Goal: Information Seeking & Learning: Learn about a topic

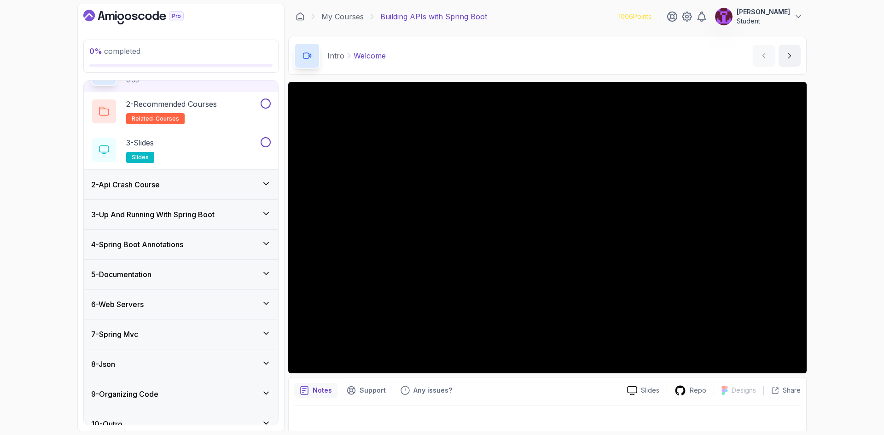
scroll to position [70, 0]
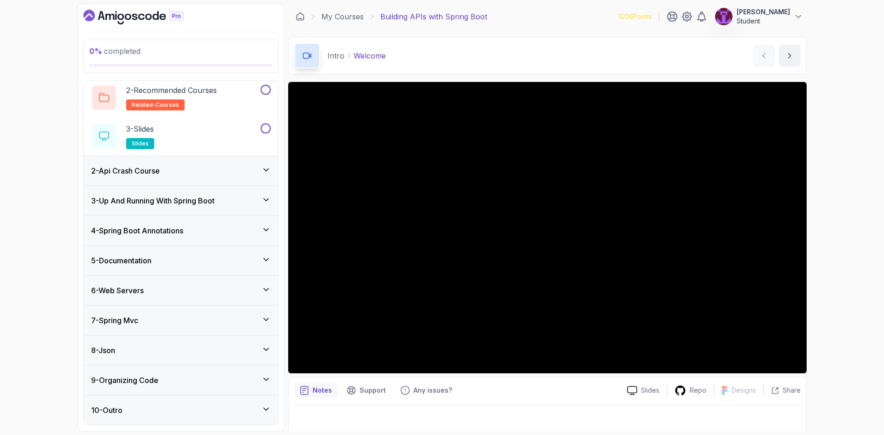
click at [263, 324] on icon at bounding box center [266, 319] width 9 height 9
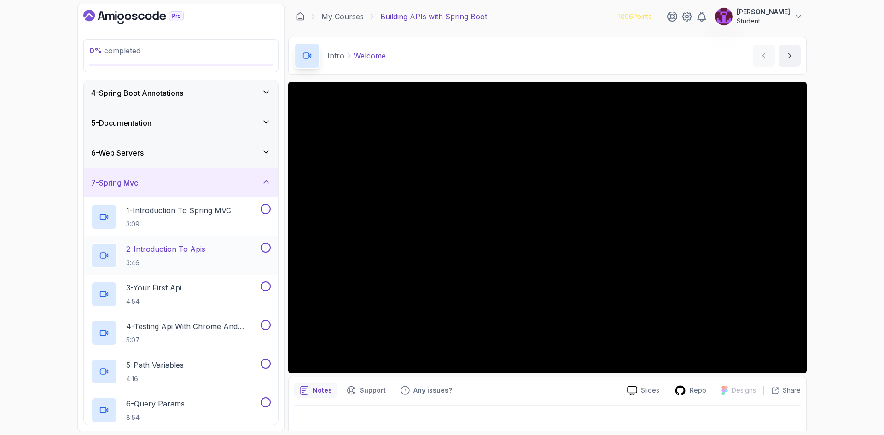
scroll to position [92, 0]
click at [264, 184] on icon at bounding box center [266, 181] width 9 height 9
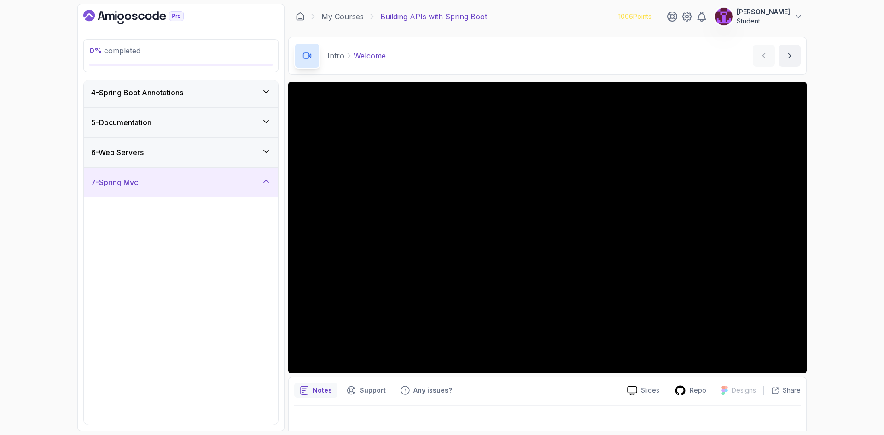
scroll to position [0, 0]
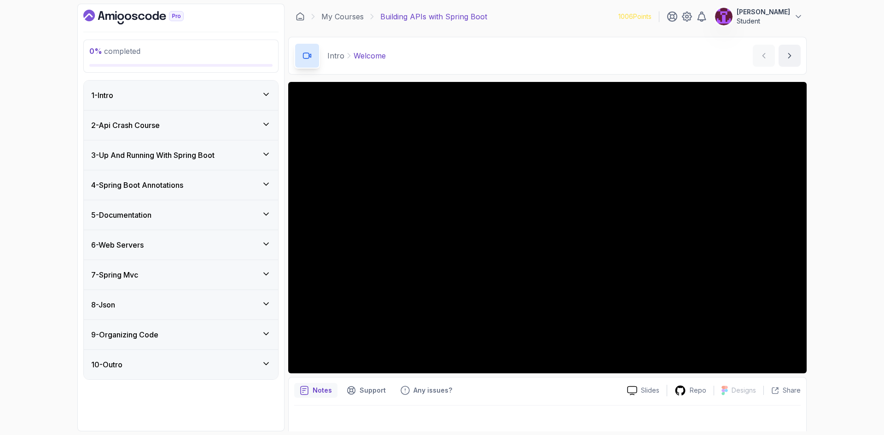
click at [258, 101] on div "1 - Intro" at bounding box center [181, 95] width 194 height 29
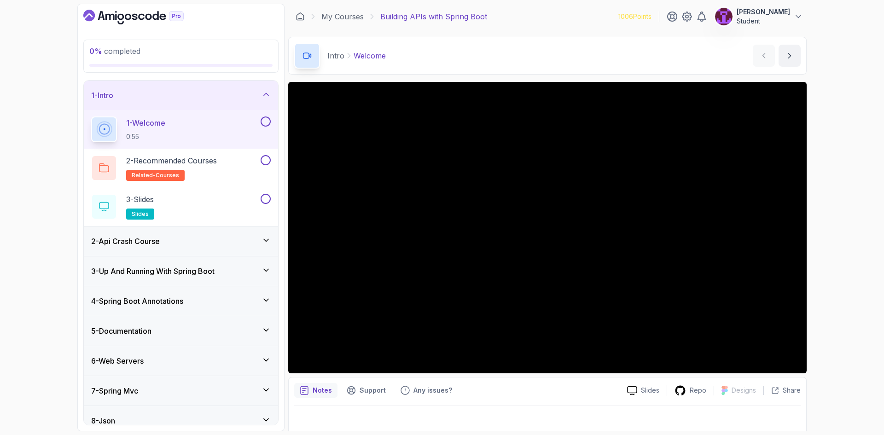
click at [267, 124] on button at bounding box center [266, 122] width 10 height 10
click at [266, 163] on button at bounding box center [266, 160] width 10 height 10
click at [268, 199] on button at bounding box center [266, 199] width 10 height 10
click at [264, 237] on icon at bounding box center [266, 240] width 9 height 9
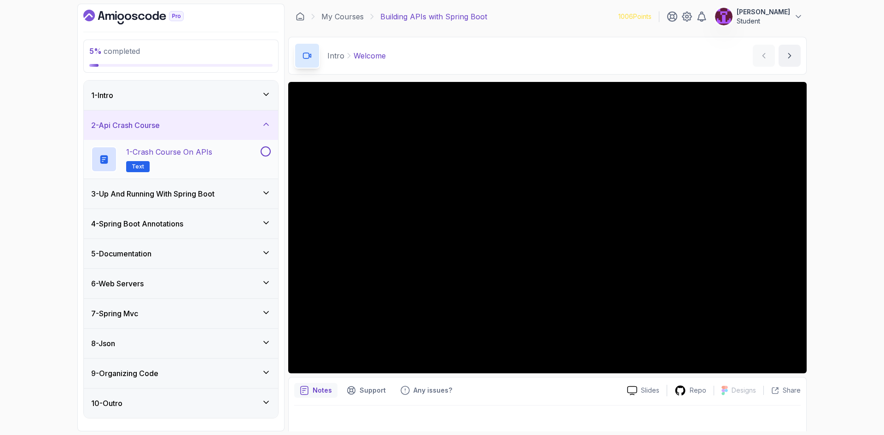
click at [228, 152] on div "1 - Crash Course on APIs Text" at bounding box center [175, 159] width 168 height 26
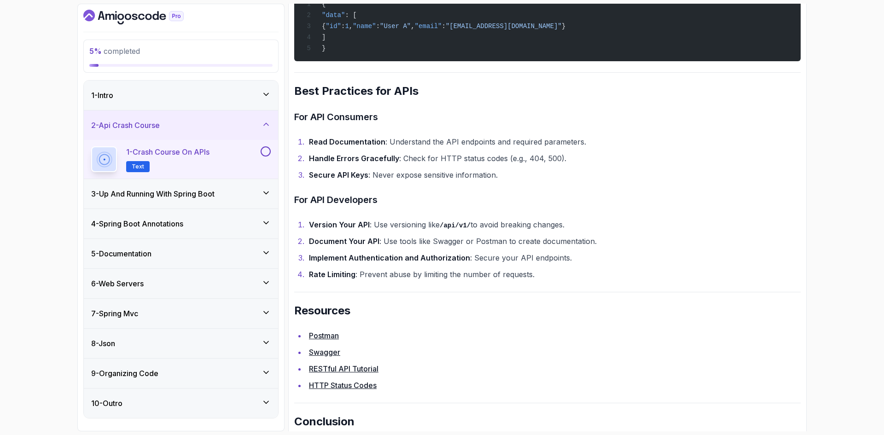
scroll to position [1875, 0]
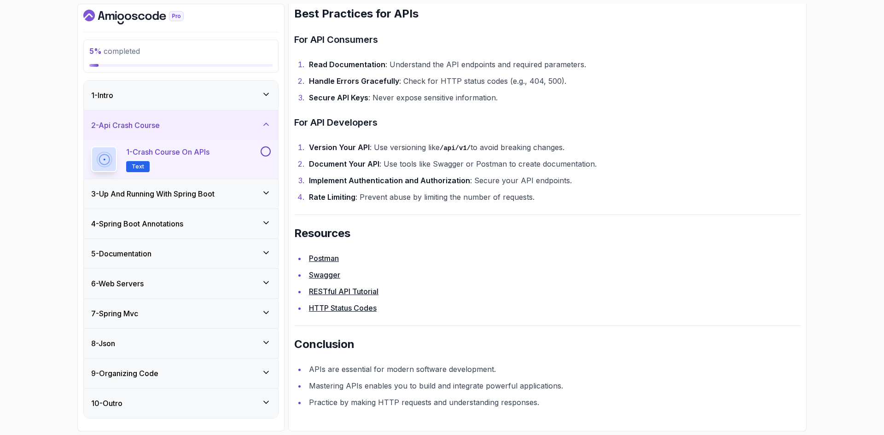
click at [266, 151] on button at bounding box center [266, 151] width 10 height 10
click at [268, 200] on div "3 - Up And Running With Spring Boot" at bounding box center [181, 193] width 194 height 29
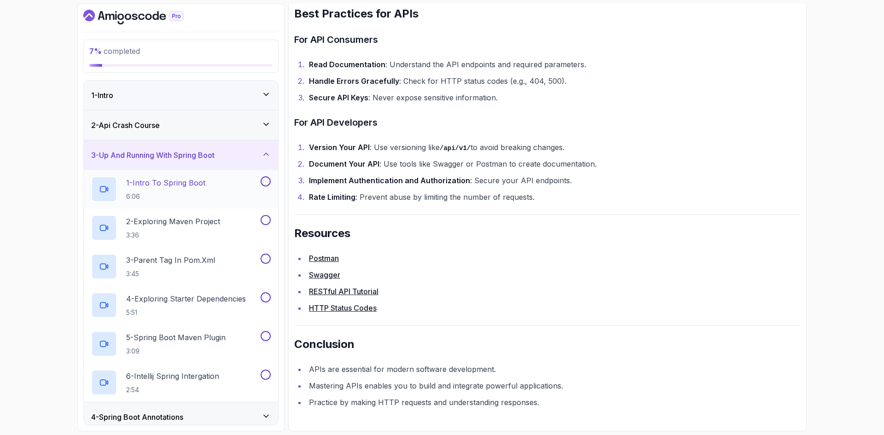
click at [219, 200] on div "1 - Intro To Spring Boot 6:06" at bounding box center [175, 189] width 168 height 26
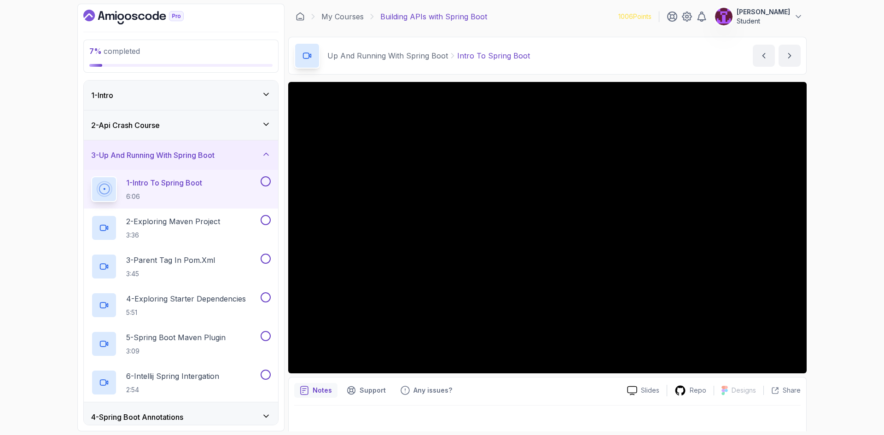
click at [268, 181] on button at bounding box center [266, 181] width 10 height 10
click at [234, 224] on div "2 - Exploring Maven Project 3:36" at bounding box center [175, 228] width 168 height 26
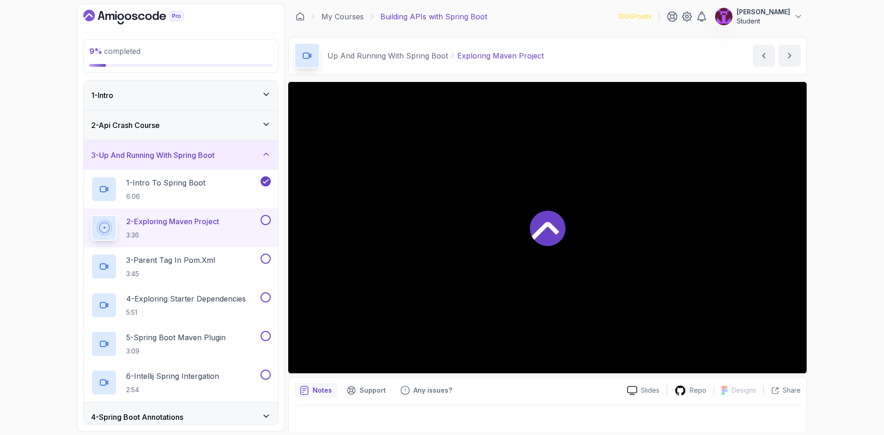
click at [466, 238] on div at bounding box center [547, 228] width 519 height 292
click at [267, 221] on button at bounding box center [266, 220] width 10 height 10
click at [215, 267] on h2 "3 - Parent Tag In pom.xml 3:45" at bounding box center [170, 267] width 89 height 24
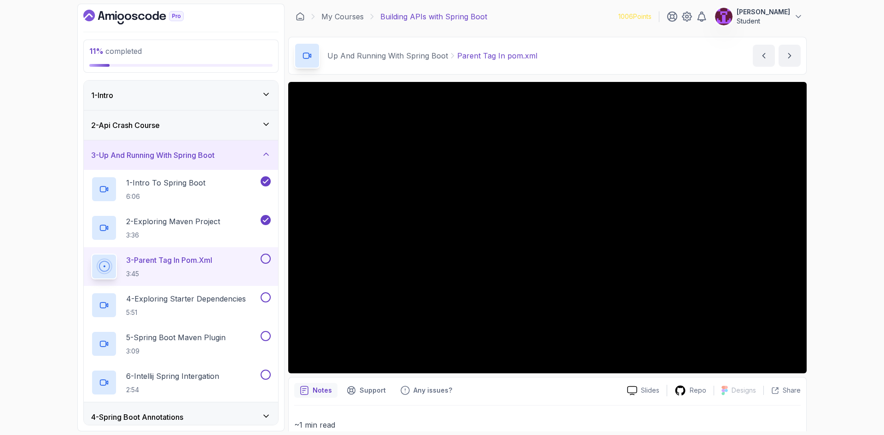
click at [203, 257] on p "3 - Parent Tag In pom.xml" at bounding box center [169, 260] width 86 height 11
click at [264, 257] on button at bounding box center [266, 259] width 10 height 10
click at [220, 305] on h2 "4 - Exploring Starter Dependencies 5:51" at bounding box center [186, 305] width 120 height 24
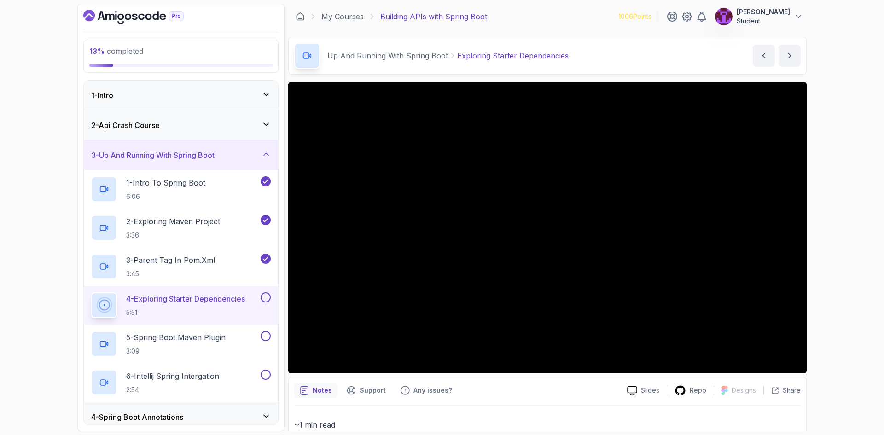
click at [267, 296] on button at bounding box center [266, 298] width 10 height 10
drag, startPoint x: 208, startPoint y: 349, endPoint x: 230, endPoint y: 353, distance: 23.0
click at [208, 348] on p "3:09" at bounding box center [176, 351] width 100 height 9
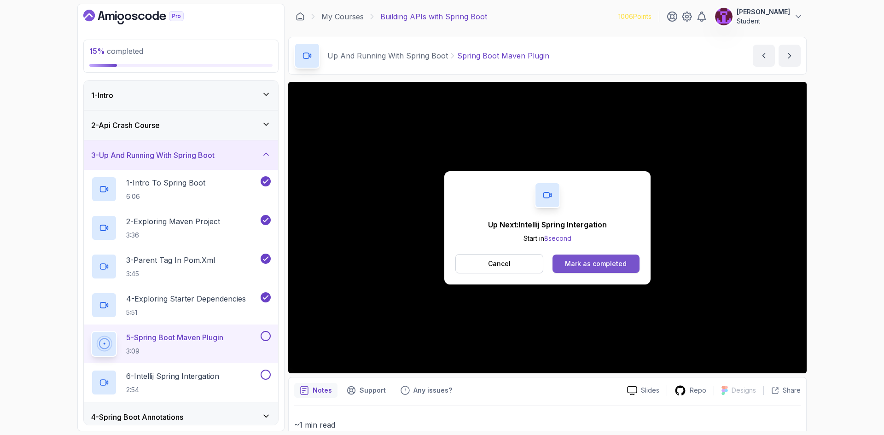
click at [627, 265] on button "Mark as completed" at bounding box center [596, 264] width 87 height 18
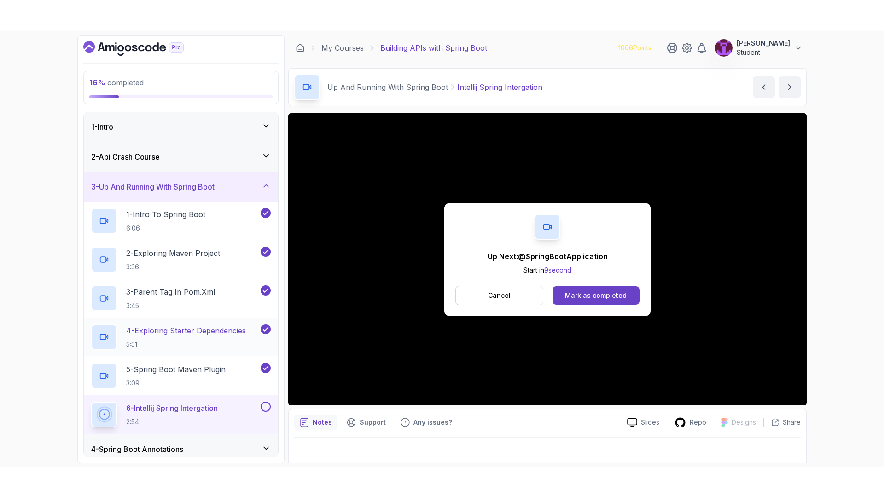
scroll to position [6, 0]
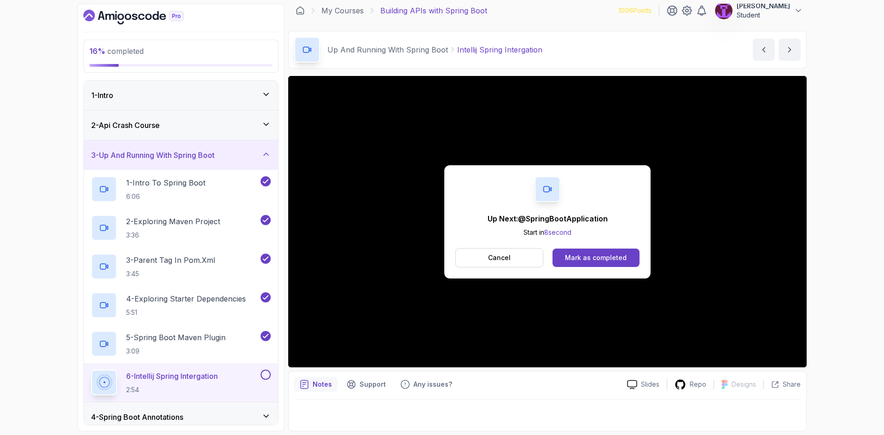
click at [267, 375] on button at bounding box center [266, 375] width 10 height 10
click at [234, 162] on div "3 - Up And Running With Spring Boot" at bounding box center [181, 155] width 194 height 29
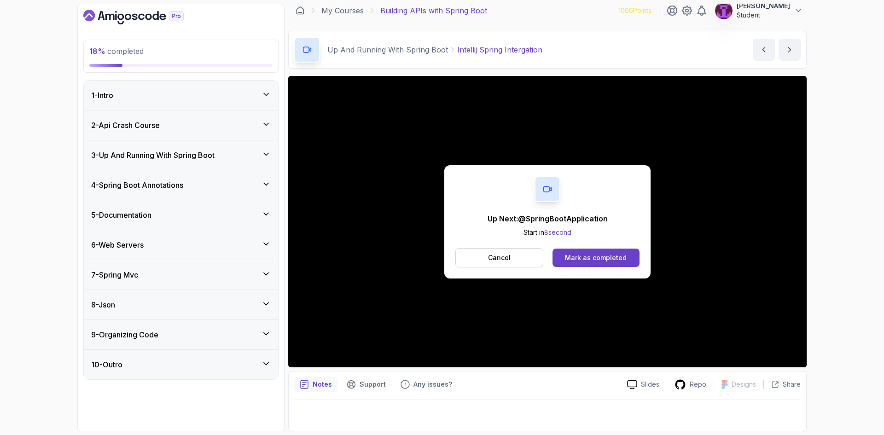
click at [225, 187] on div "4 - Spring Boot Annotations" at bounding box center [181, 185] width 180 height 11
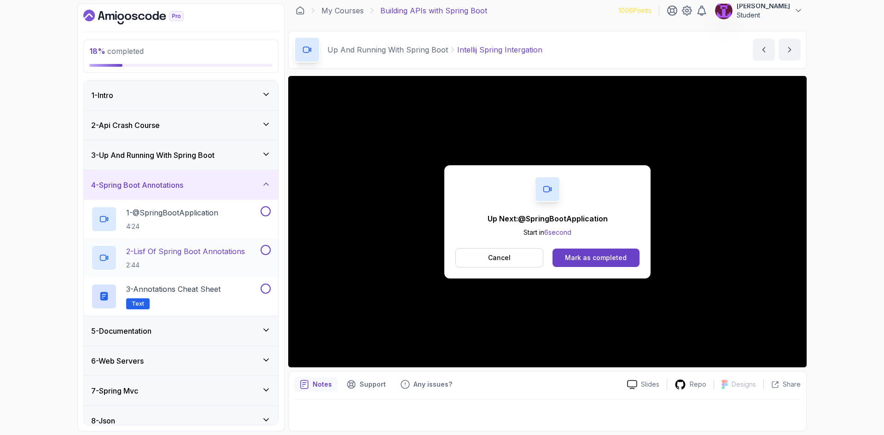
click at [222, 252] on p "2 - Lisf Of Spring Boot Annotations" at bounding box center [185, 251] width 119 height 11
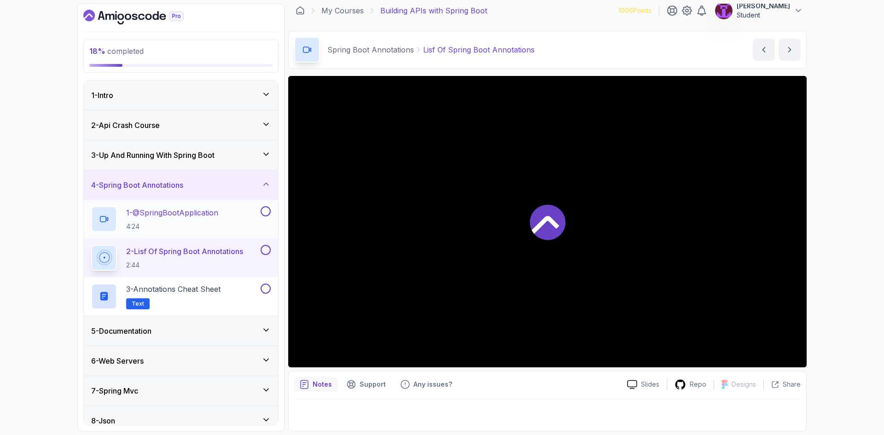
click at [270, 211] on div "1 - @SpringBootApplication 4:24" at bounding box center [181, 219] width 194 height 39
click at [270, 211] on button at bounding box center [266, 211] width 10 height 10
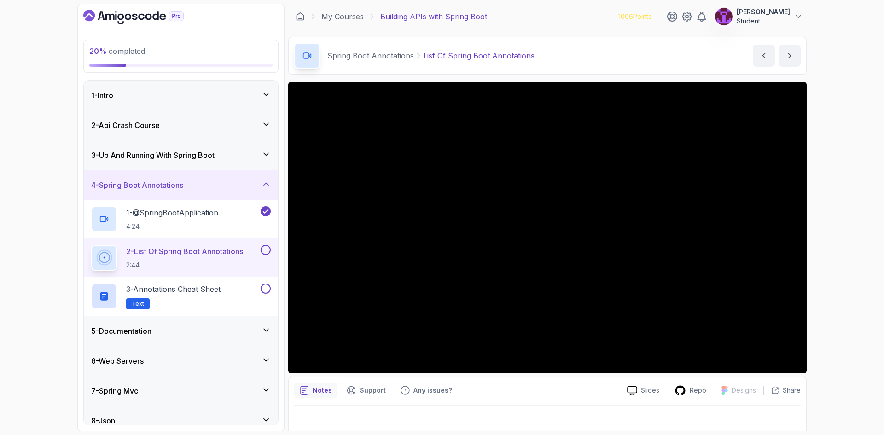
click at [267, 249] on button at bounding box center [266, 250] width 10 height 10
click at [268, 291] on button at bounding box center [266, 289] width 10 height 10
click at [236, 293] on div "3 - Annotations Cheat Sheet Text" at bounding box center [175, 297] width 168 height 26
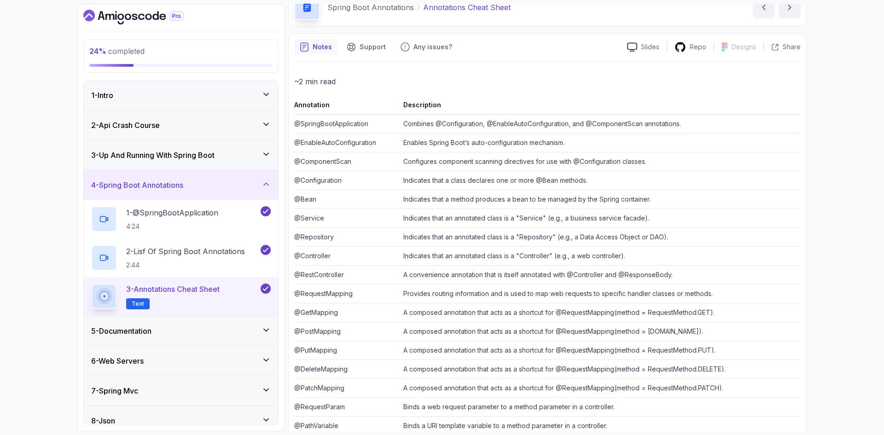
scroll to position [184, 0]
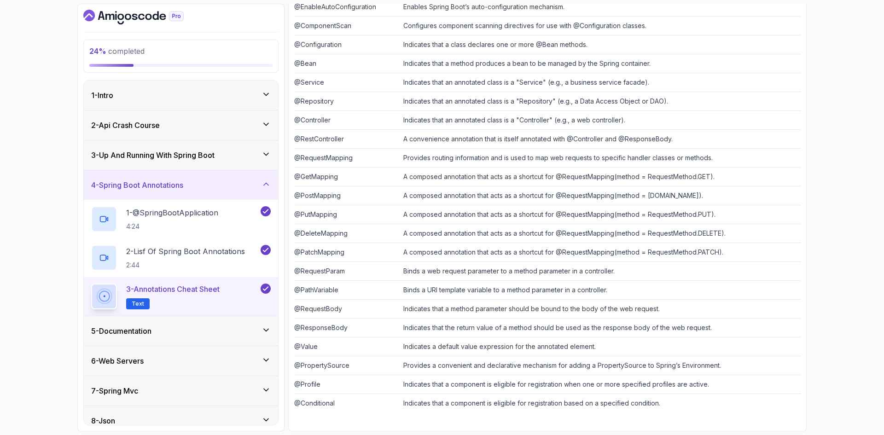
click at [192, 321] on div "5 - Documentation" at bounding box center [181, 330] width 194 height 29
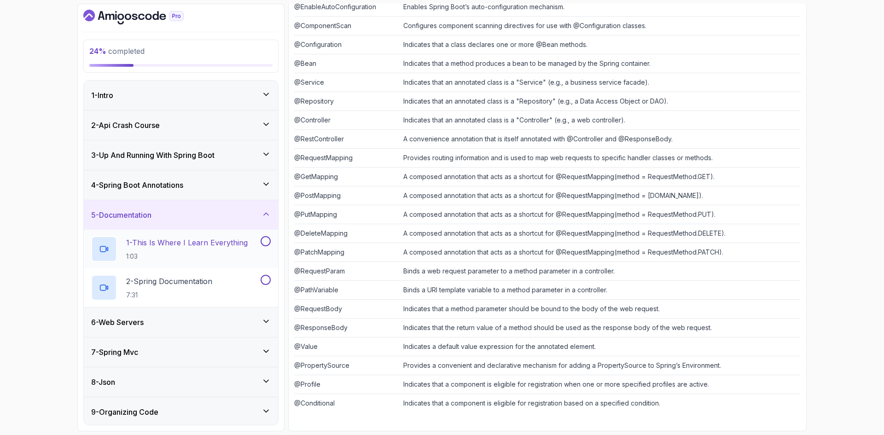
click at [236, 243] on p "1 - This Is Where I Learn Everything" at bounding box center [187, 242] width 122 height 11
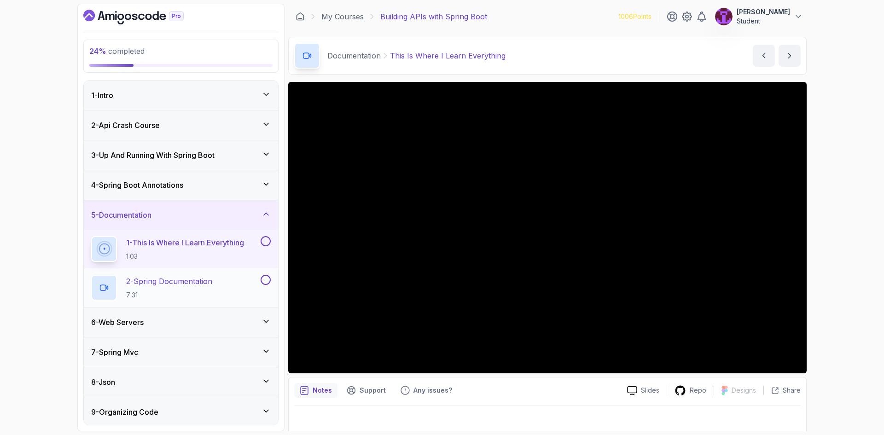
click at [224, 284] on div "2 - Spring Documentation 7:31" at bounding box center [175, 288] width 168 height 26
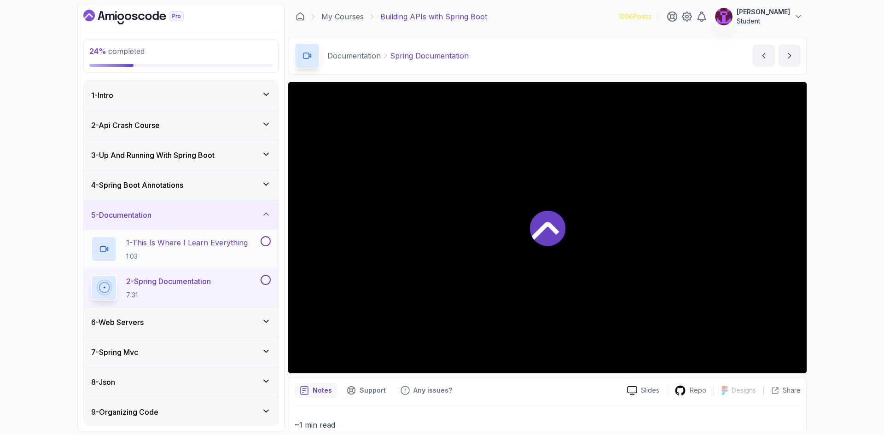
click at [220, 254] on p "1:03" at bounding box center [187, 256] width 122 height 9
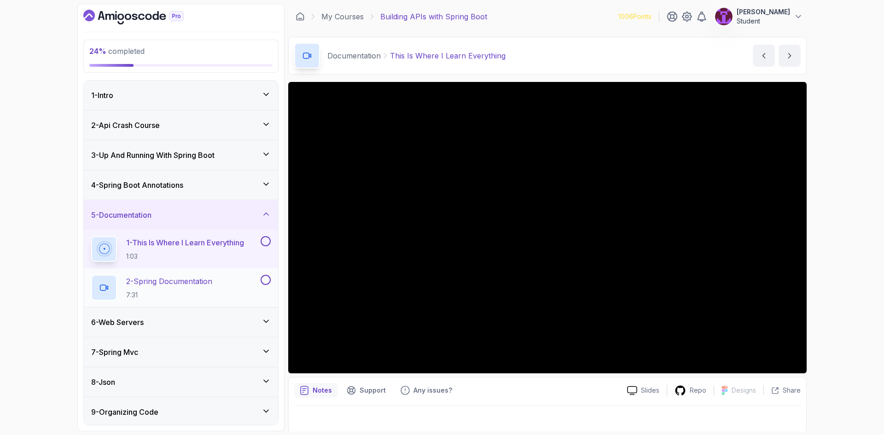
click at [212, 284] on p "2 - Spring Documentation" at bounding box center [169, 281] width 86 height 11
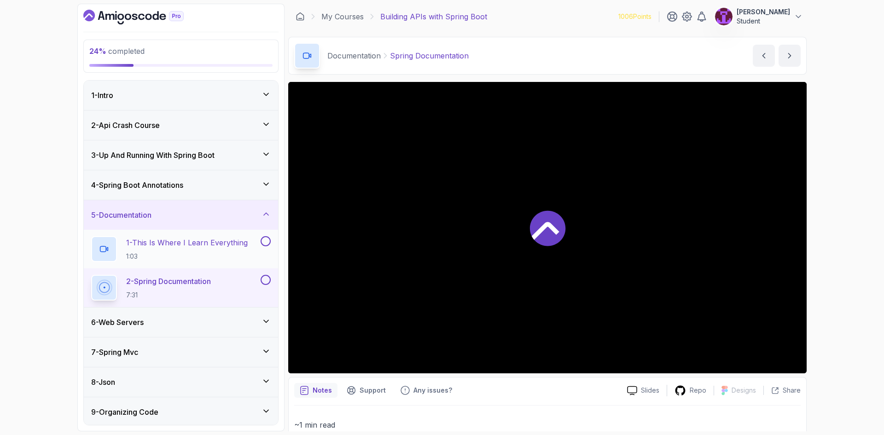
click at [269, 240] on button at bounding box center [266, 241] width 10 height 10
click at [264, 281] on button at bounding box center [266, 280] width 10 height 10
click at [244, 223] on div "5 - Documentation" at bounding box center [181, 214] width 194 height 29
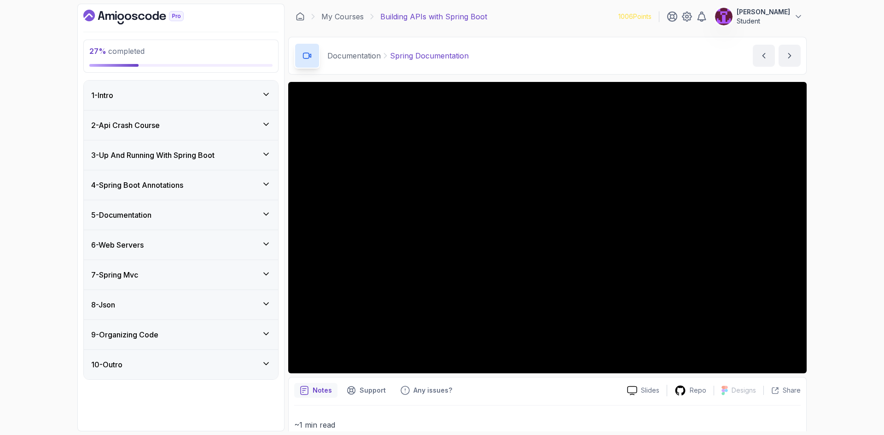
click at [240, 248] on div "6 - Web Servers" at bounding box center [181, 245] width 180 height 11
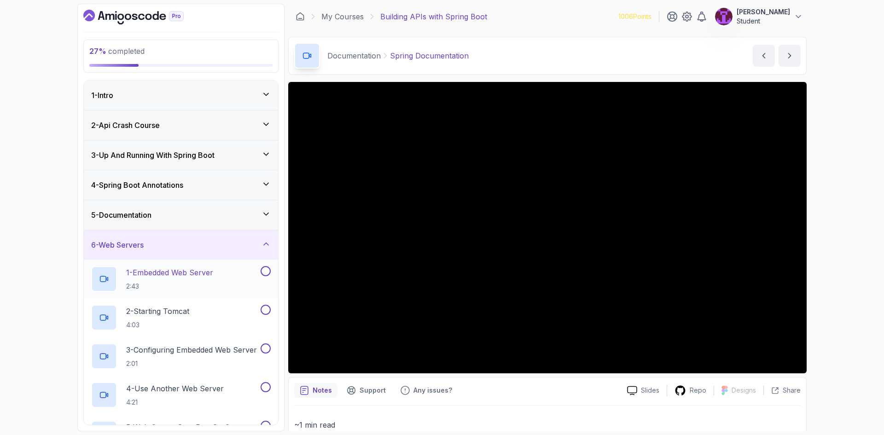
click at [232, 281] on div "1 - Embedded Web Server 2:43" at bounding box center [175, 279] width 168 height 26
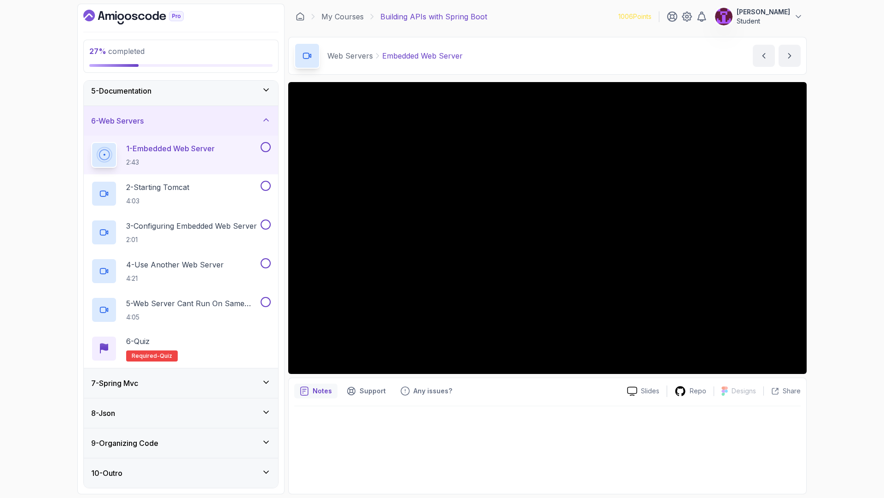
scroll to position [138, 0]
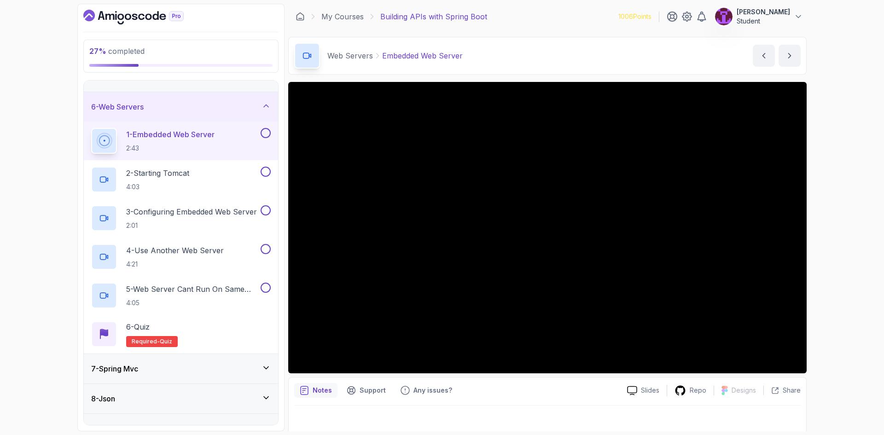
click at [269, 135] on button at bounding box center [266, 133] width 10 height 10
click at [200, 192] on div "2 - Starting Tomcat 4:03" at bounding box center [175, 180] width 168 height 26
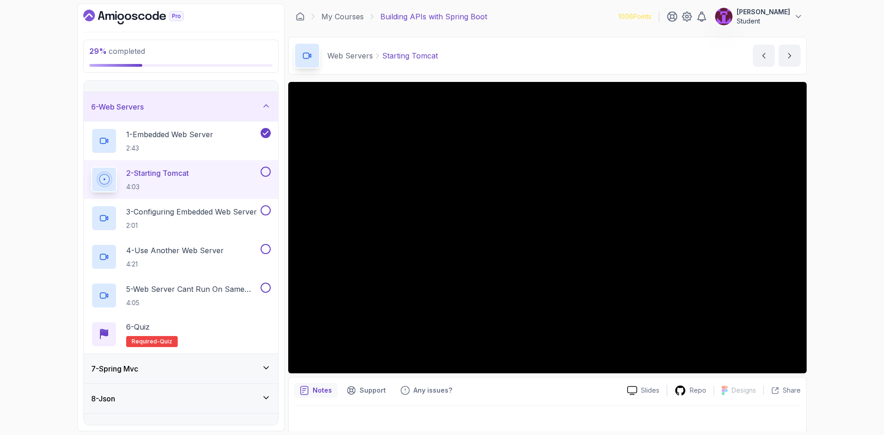
click at [266, 174] on button at bounding box center [266, 172] width 10 height 10
click at [238, 217] on h2 "3 - Configuring Embedded Web Server 2:01" at bounding box center [191, 218] width 131 height 24
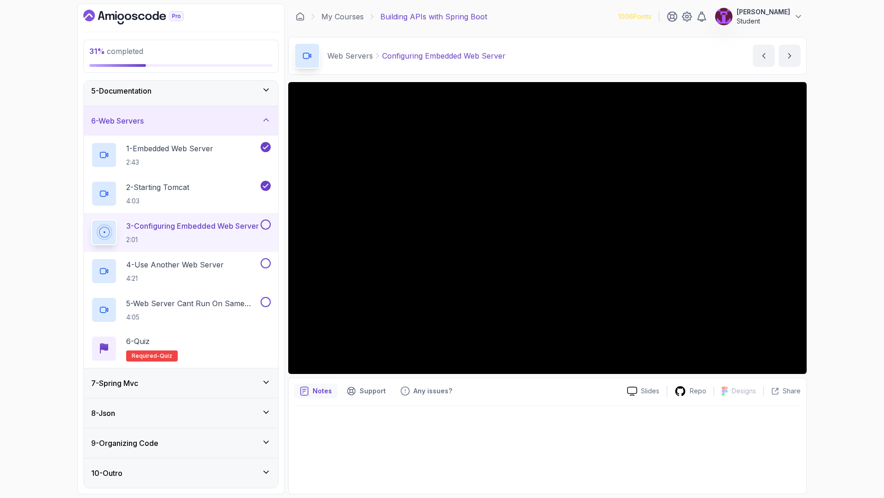
scroll to position [138, 0]
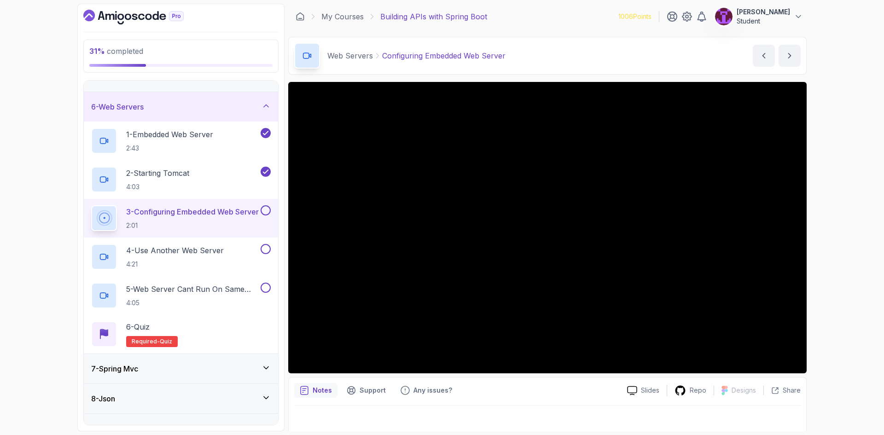
click at [265, 211] on button at bounding box center [266, 210] width 10 height 10
click at [179, 277] on div "5 - Web Server Cant Run On Same Port 4:05" at bounding box center [181, 295] width 194 height 39
click at [194, 261] on p "4:21" at bounding box center [175, 264] width 98 height 9
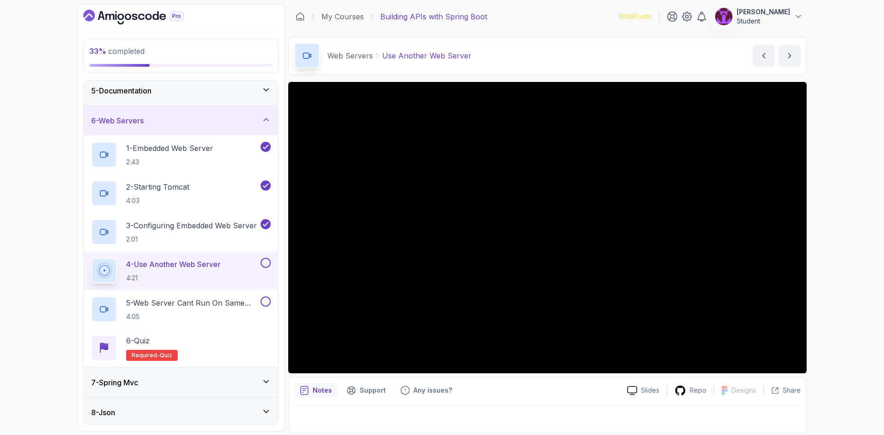
scroll to position [138, 0]
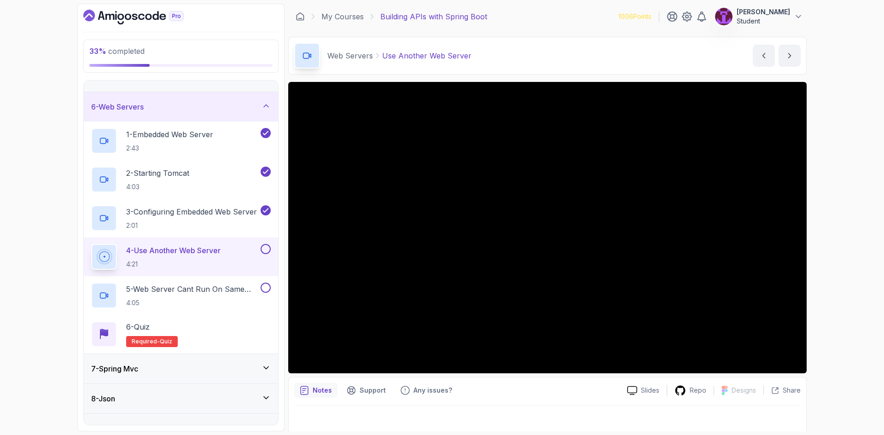
click at [266, 251] on button at bounding box center [266, 249] width 10 height 10
click at [214, 305] on p "4:05" at bounding box center [192, 303] width 133 height 9
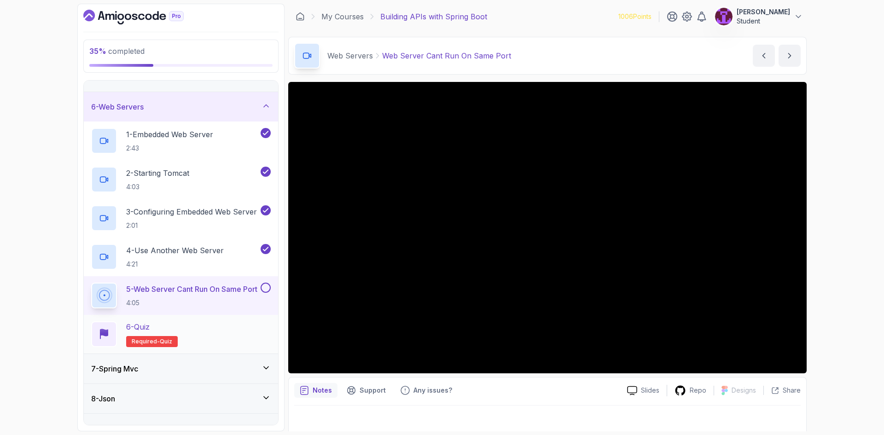
click at [245, 320] on div "6 - Quiz Required- quiz" at bounding box center [181, 334] width 194 height 39
click at [268, 286] on button at bounding box center [266, 288] width 10 height 10
click at [241, 324] on div "6 - Quiz Required- quiz" at bounding box center [181, 335] width 180 height 26
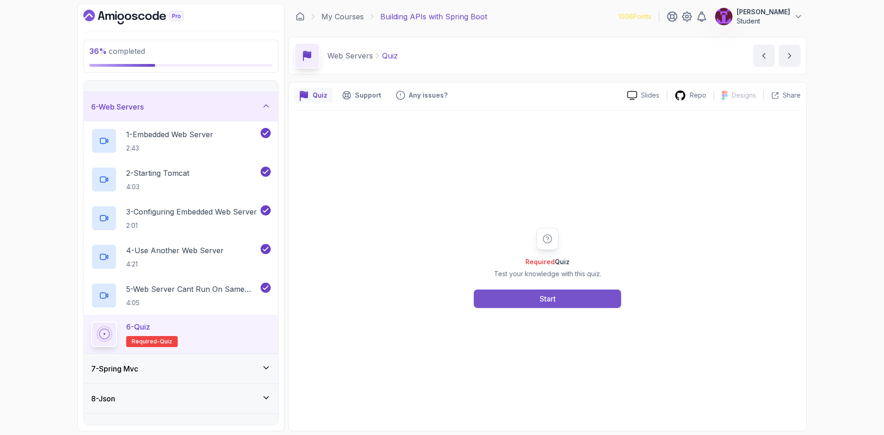
click at [521, 307] on button "Start" at bounding box center [547, 299] width 147 height 18
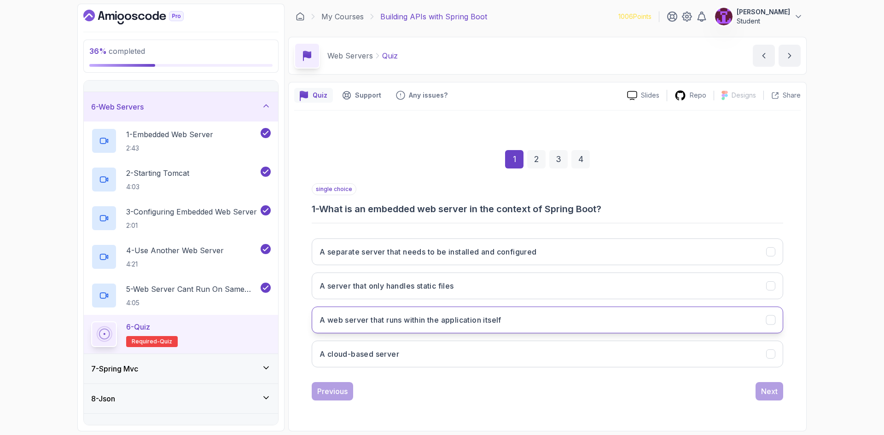
click at [370, 323] on h3 "A web server that runs within the application itself" at bounding box center [411, 320] width 182 height 11
click at [799, 398] on div "1 2 3 4 single choice 1 - What is an embedded web server in the context of Spri…" at bounding box center [547, 268] width 507 height 280
click at [774, 391] on button "Next" at bounding box center [770, 391] width 28 height 18
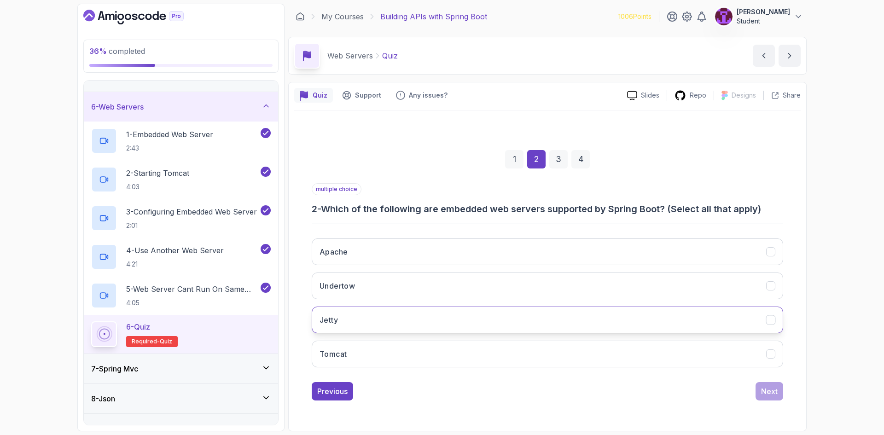
click at [371, 310] on button "Jetty" at bounding box center [548, 320] width 472 height 27
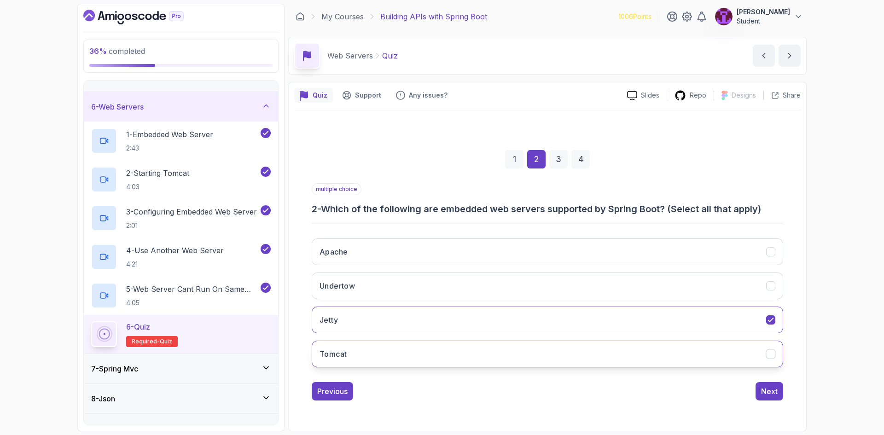
click at [367, 356] on button "Tomcat" at bounding box center [548, 354] width 472 height 27
click at [773, 387] on div "Next" at bounding box center [769, 391] width 17 height 11
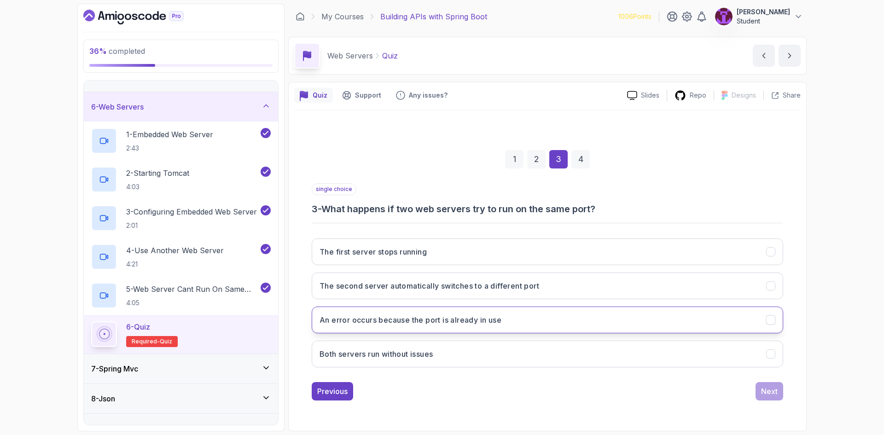
click at [462, 332] on button "An error occurs because the port is already in use" at bounding box center [548, 320] width 472 height 27
click at [782, 392] on button "Next" at bounding box center [770, 391] width 28 height 18
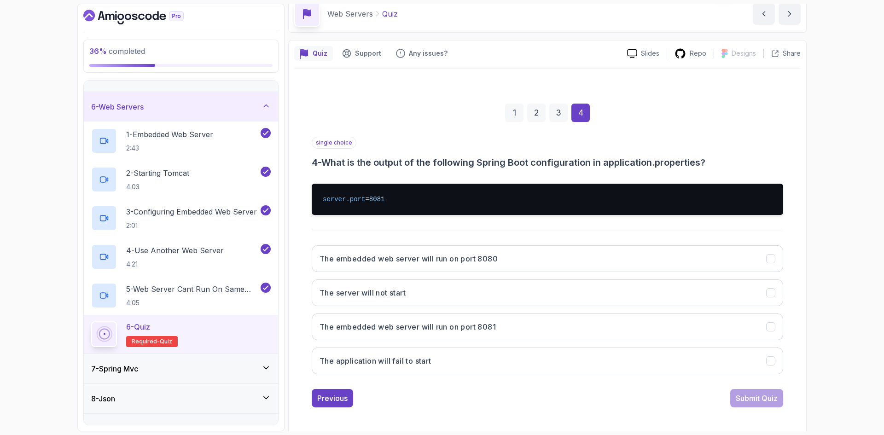
scroll to position [44, 0]
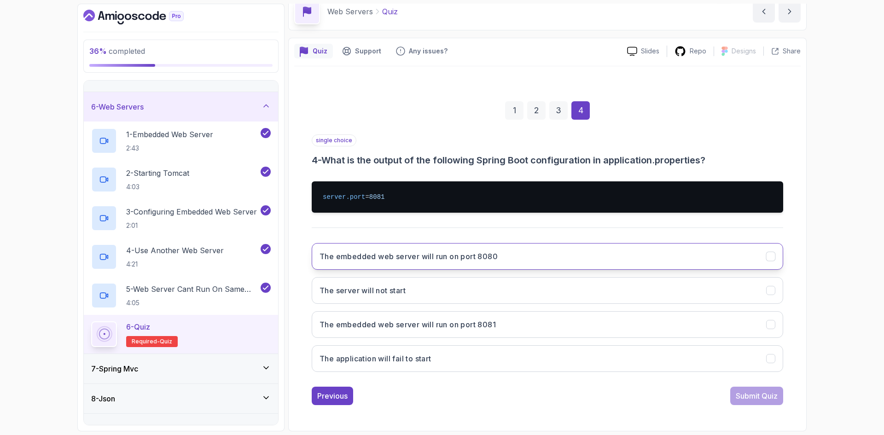
click at [451, 250] on button "The embedded web server will run on port 8080" at bounding box center [548, 256] width 472 height 27
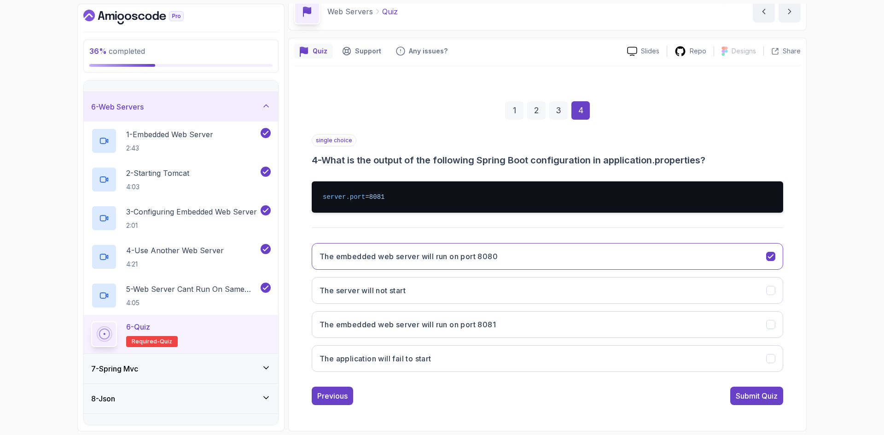
click at [508, 340] on div "The embedded web server will run on port 8080 The server will not start The emb…" at bounding box center [548, 308] width 472 height 144
click at [524, 331] on button "The embedded web server will run on port 8081" at bounding box center [548, 324] width 472 height 27
click at [781, 409] on div "1 2 3 4 single choice 4 - What is the output of the following Spring Boot confi…" at bounding box center [547, 246] width 507 height 334
click at [771, 400] on div "Submit Quiz" at bounding box center [757, 396] width 42 height 11
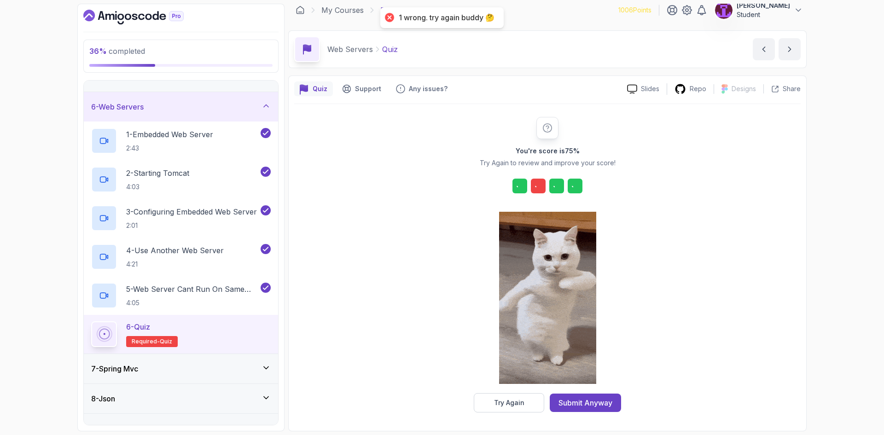
scroll to position [6, 0]
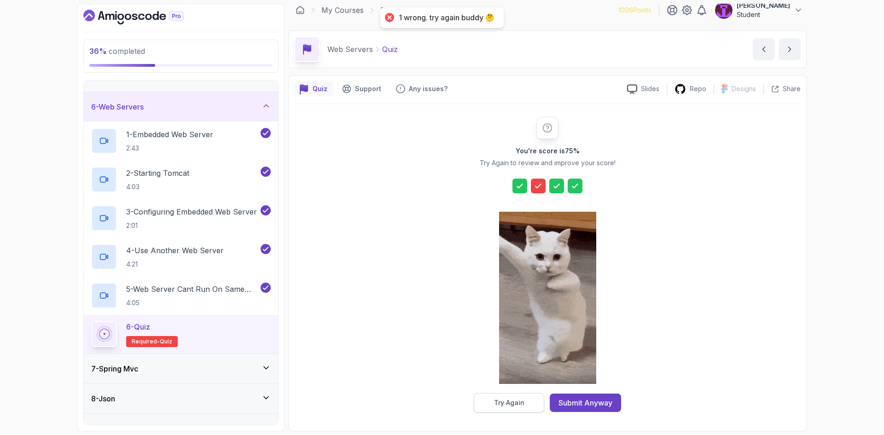
click at [513, 399] on div "Try Again" at bounding box center [509, 402] width 30 height 9
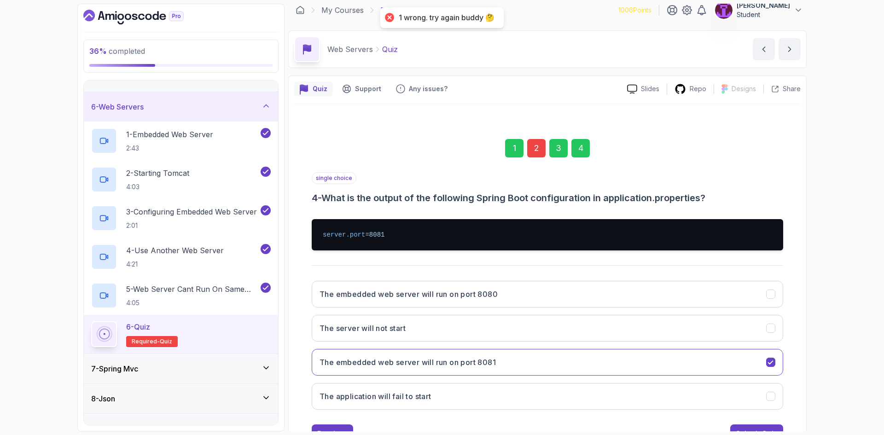
click at [530, 149] on div "2" at bounding box center [536, 148] width 18 height 18
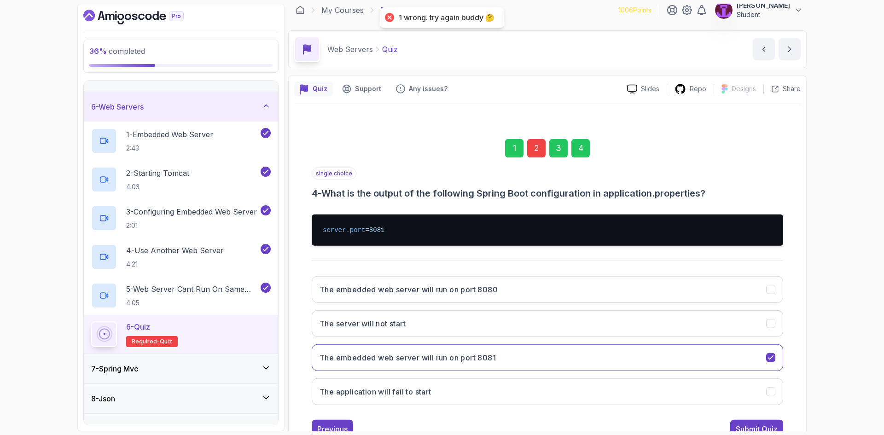
scroll to position [0, 0]
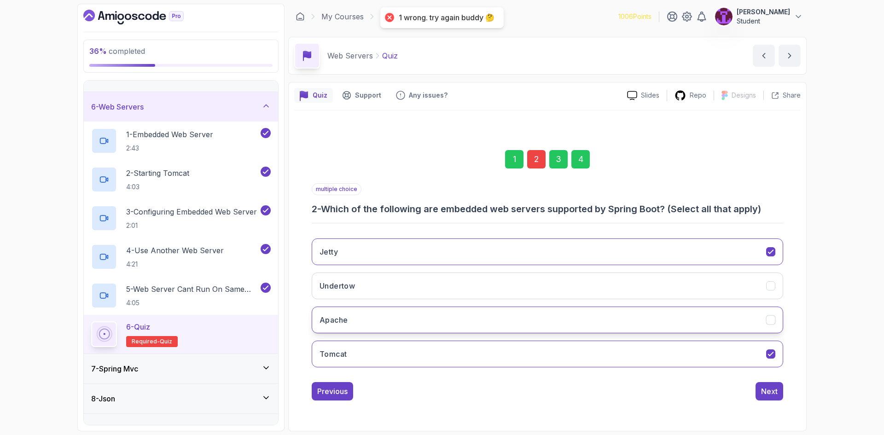
click at [398, 315] on button "Apache" at bounding box center [548, 320] width 472 height 27
click at [397, 315] on button "Apache" at bounding box center [548, 320] width 472 height 27
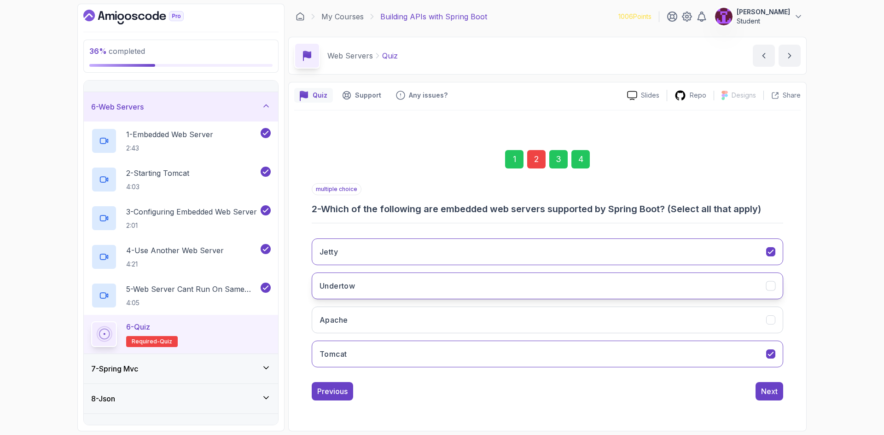
click at [408, 282] on button "Undertow" at bounding box center [548, 286] width 472 height 27
click at [575, 155] on div "4" at bounding box center [581, 159] width 18 height 18
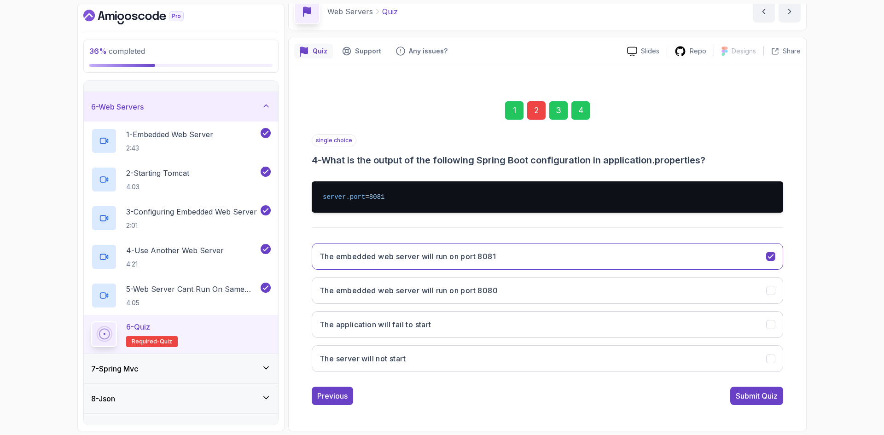
click at [752, 394] on div "Submit Quiz" at bounding box center [757, 396] width 42 height 11
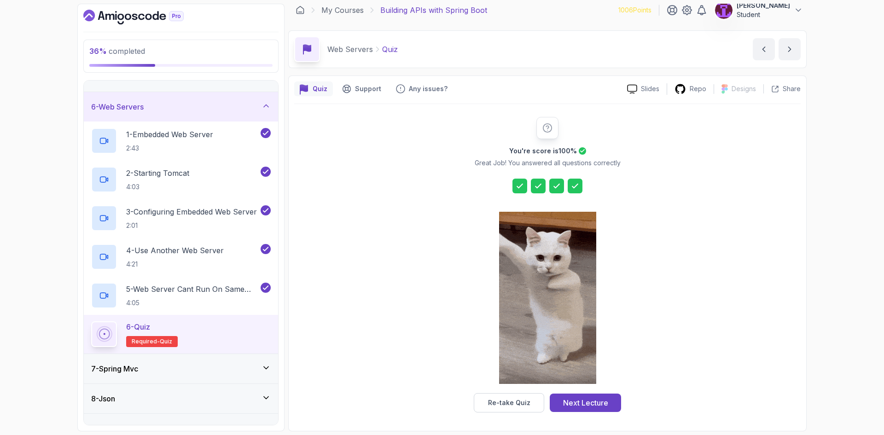
click at [577, 408] on div "Next Lecture" at bounding box center [585, 403] width 45 height 11
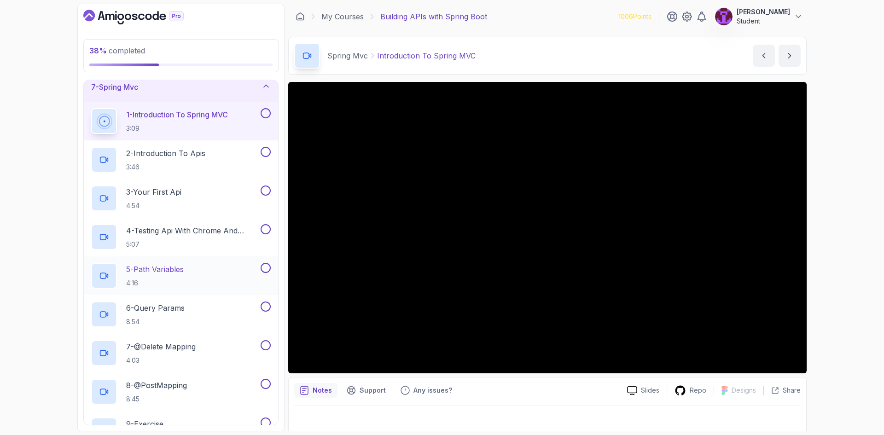
scroll to position [158, 0]
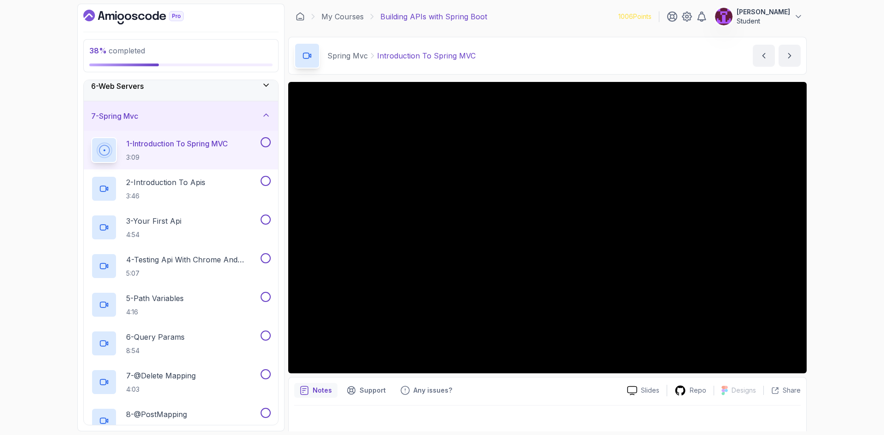
click at [261, 143] on button at bounding box center [266, 142] width 10 height 10
click at [194, 224] on div "3 - Your First Api 4:54" at bounding box center [175, 228] width 168 height 26
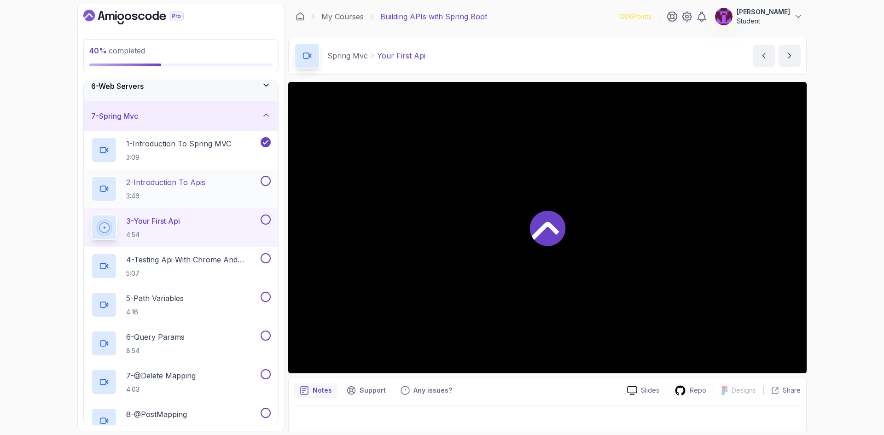
click at [195, 198] on p "3:46" at bounding box center [165, 196] width 79 height 9
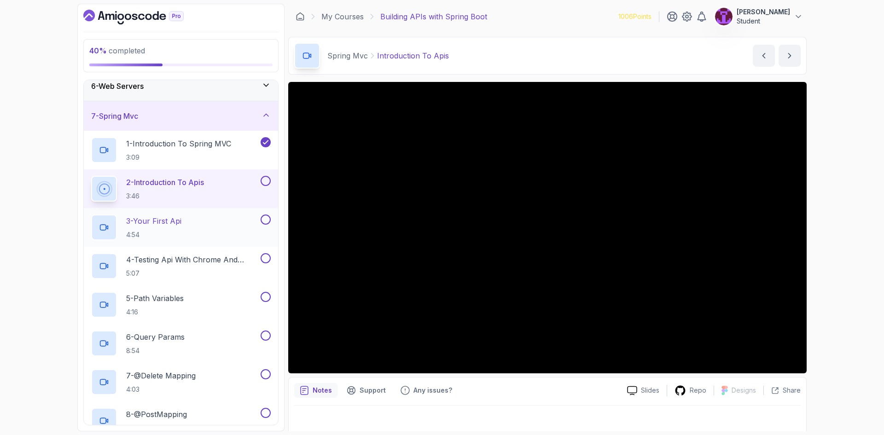
click at [203, 214] on div "3 - Your First Api 4:54" at bounding box center [181, 227] width 194 height 39
click at [264, 181] on button at bounding box center [266, 181] width 10 height 10
click at [212, 228] on div "3 - Your First Api 4:54" at bounding box center [175, 228] width 168 height 26
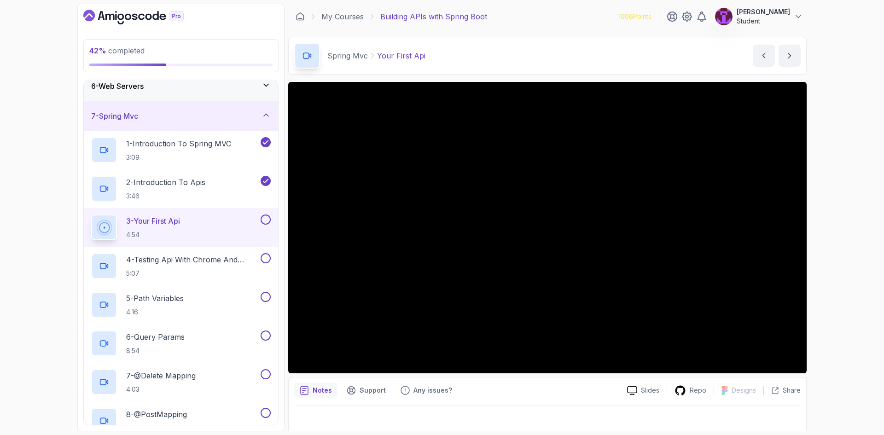
click at [267, 222] on button at bounding box center [266, 220] width 10 height 10
drag, startPoint x: 199, startPoint y: 274, endPoint x: 205, endPoint y: 275, distance: 5.7
click at [201, 274] on p "5:07" at bounding box center [192, 273] width 133 height 9
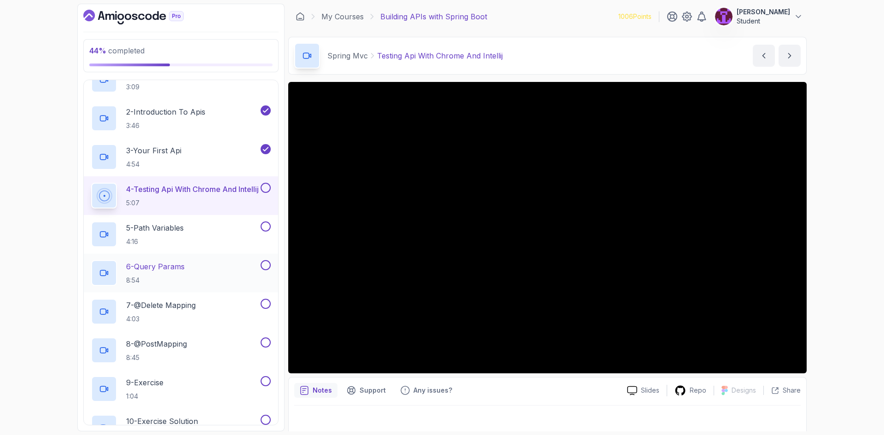
scroll to position [251, 0]
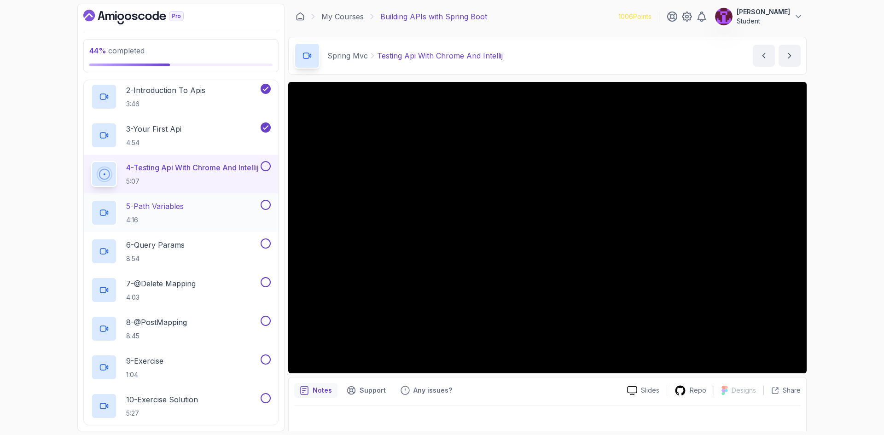
click at [266, 207] on button at bounding box center [266, 205] width 10 height 10
click at [263, 245] on button at bounding box center [266, 244] width 10 height 10
click at [267, 167] on button at bounding box center [266, 166] width 10 height 10
click at [241, 279] on div "7 - @Delete Mapping 4:03" at bounding box center [175, 290] width 168 height 26
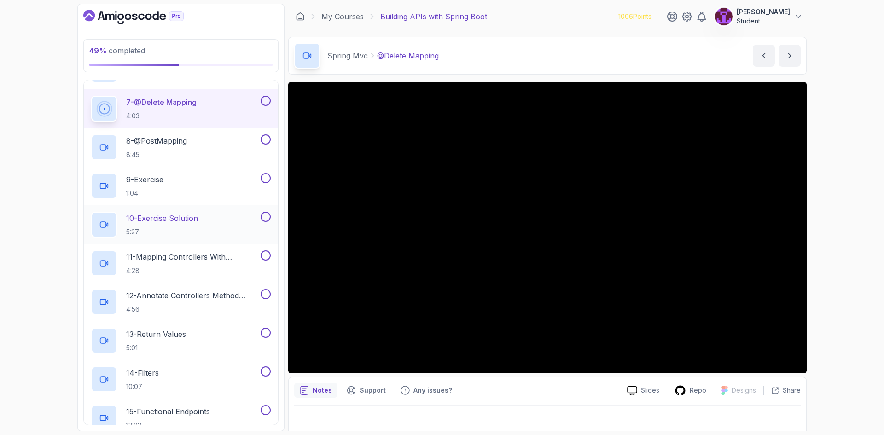
scroll to position [435, 0]
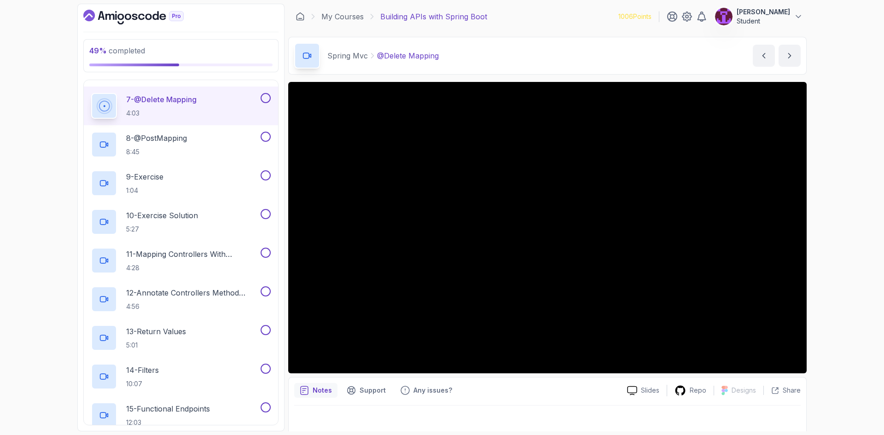
click at [266, 99] on button at bounding box center [266, 98] width 10 height 10
click at [269, 139] on button at bounding box center [266, 137] width 10 height 10
click at [264, 176] on button at bounding box center [266, 175] width 10 height 10
click at [268, 216] on button at bounding box center [266, 214] width 10 height 10
click at [266, 257] on button at bounding box center [266, 253] width 10 height 10
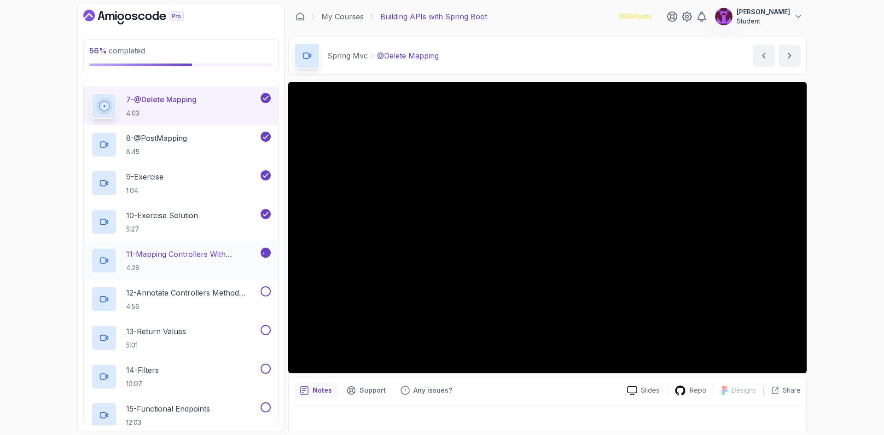
click at [227, 266] on p "4:28" at bounding box center [192, 268] width 133 height 9
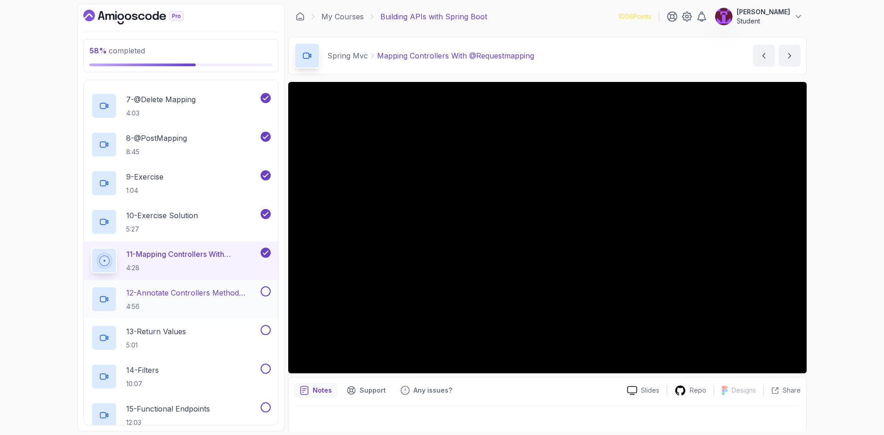
click at [209, 292] on p "12 - Annotate Controllers Method Arguments" at bounding box center [192, 292] width 133 height 11
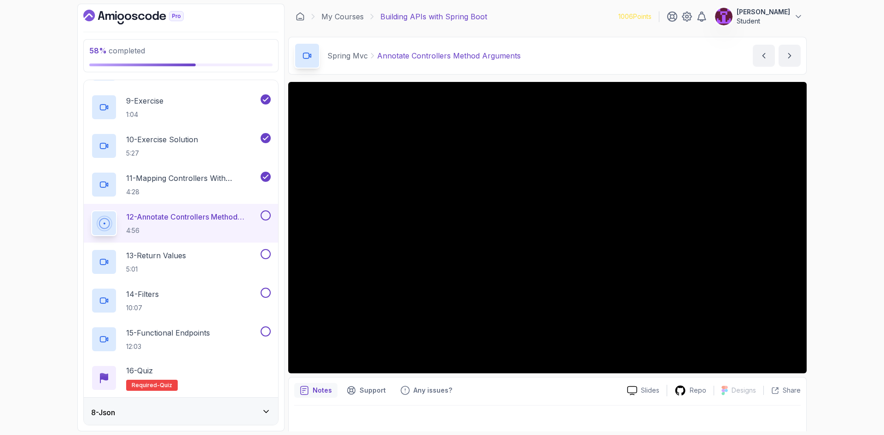
scroll to position [527, 0]
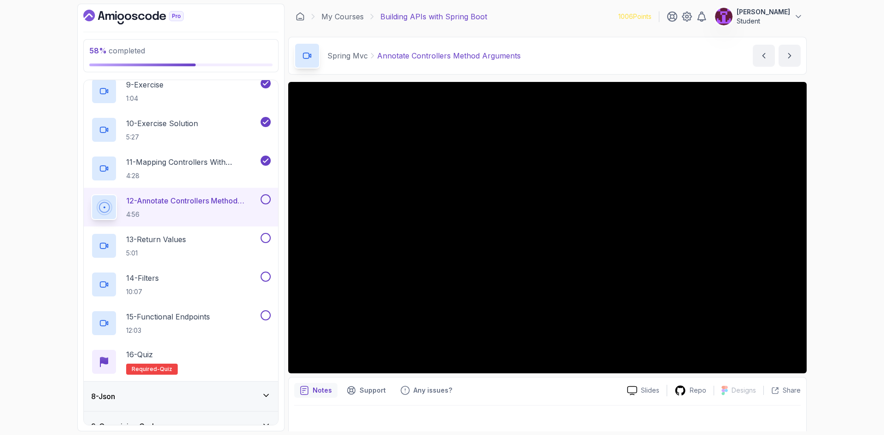
click at [264, 199] on button at bounding box center [266, 199] width 10 height 10
click at [174, 258] on div "13 - Return Values 5:01" at bounding box center [181, 246] width 194 height 39
click at [228, 241] on div "13 - Return Values 5:01" at bounding box center [175, 246] width 168 height 26
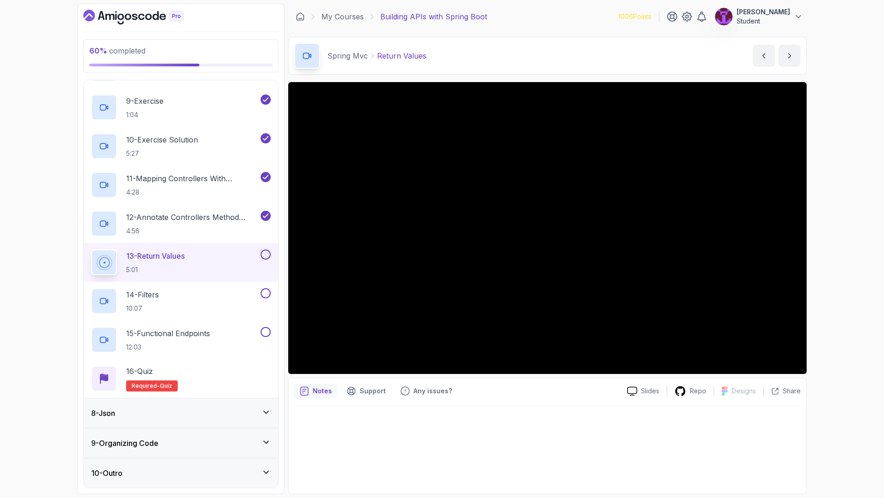
scroll to position [573, 0]
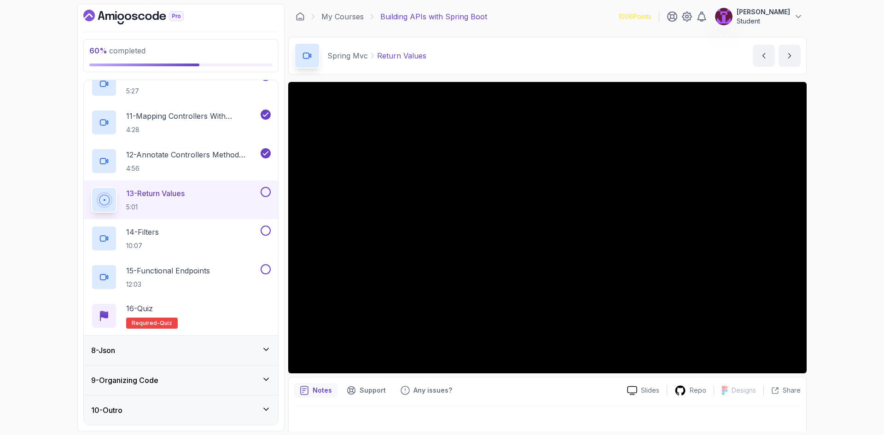
click at [268, 190] on button at bounding box center [266, 192] width 10 height 10
click at [216, 242] on div "14 - Filters 10:07" at bounding box center [175, 239] width 168 height 26
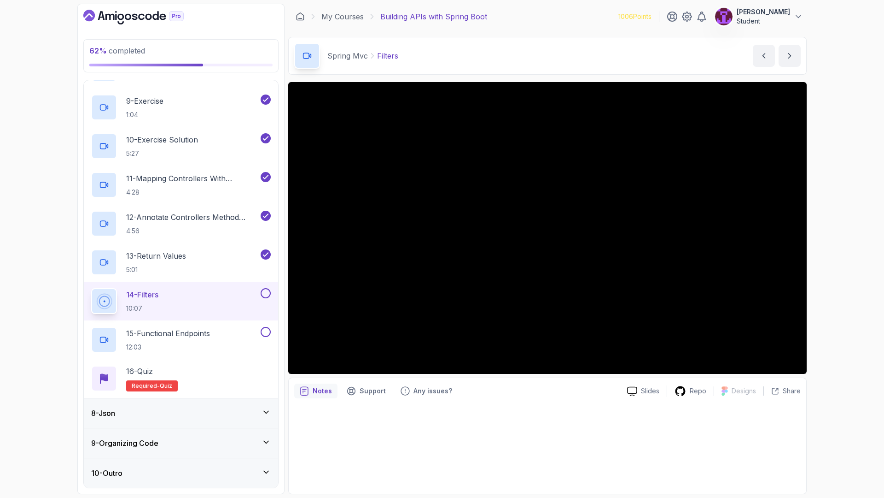
scroll to position [573, 0]
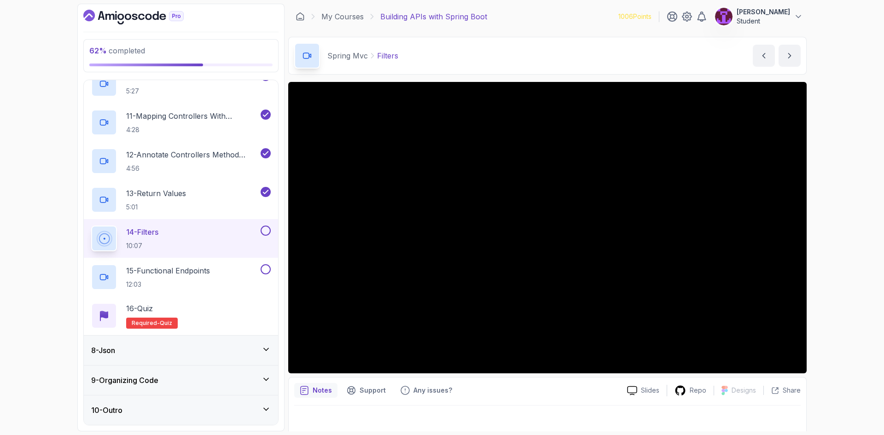
click at [264, 230] on button at bounding box center [266, 231] width 10 height 10
click at [264, 231] on icon at bounding box center [266, 230] width 8 height 9
click at [264, 231] on button at bounding box center [266, 231] width 10 height 10
click at [188, 277] on h2 "15 - Functional Endpoints 12:03" at bounding box center [168, 277] width 84 height 24
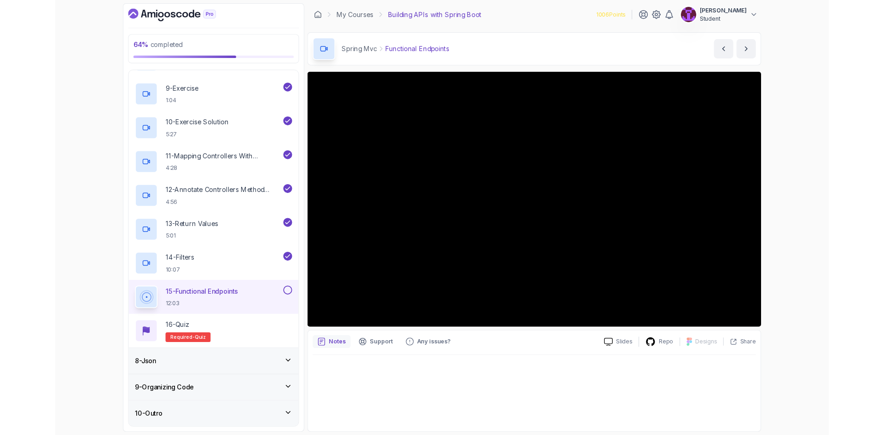
scroll to position [573, 0]
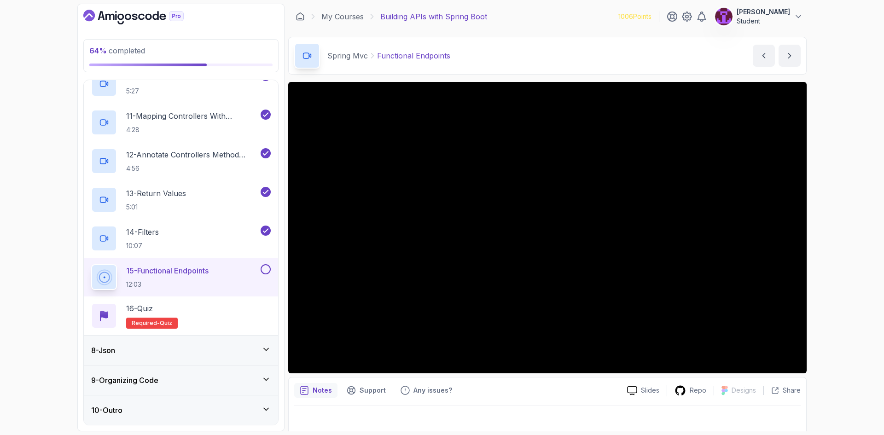
click at [269, 268] on button at bounding box center [266, 269] width 10 height 10
click at [240, 310] on div "16 - Quiz Required- quiz" at bounding box center [181, 316] width 180 height 26
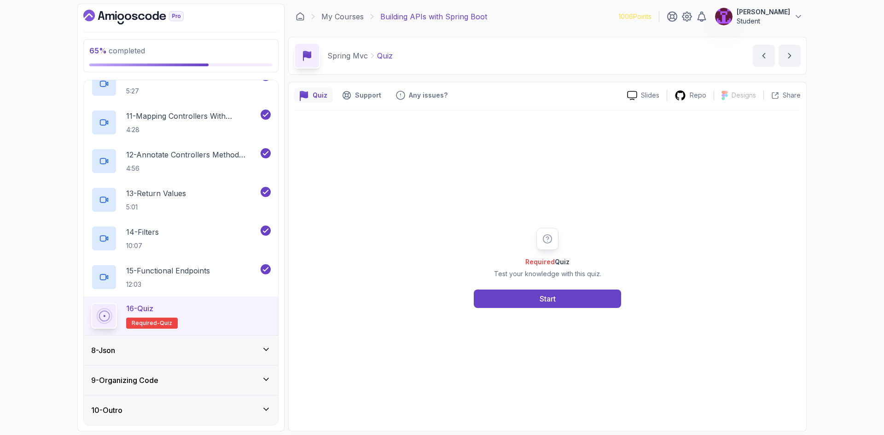
click at [493, 314] on div "Required Quiz Test your knowledge with this quiz. Start" at bounding box center [547, 268] width 507 height 315
click at [507, 301] on button "Start" at bounding box center [547, 299] width 147 height 18
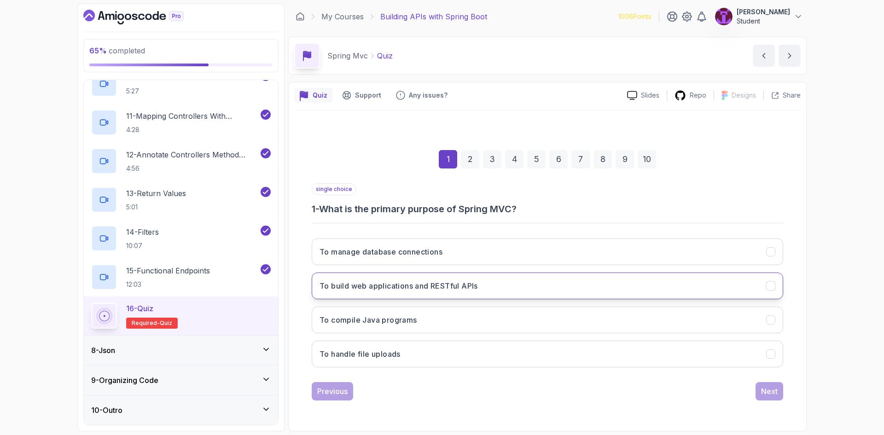
click at [511, 297] on button "To build web applications and RESTful APIs" at bounding box center [548, 286] width 472 height 27
click at [767, 398] on button "Next" at bounding box center [770, 391] width 28 height 18
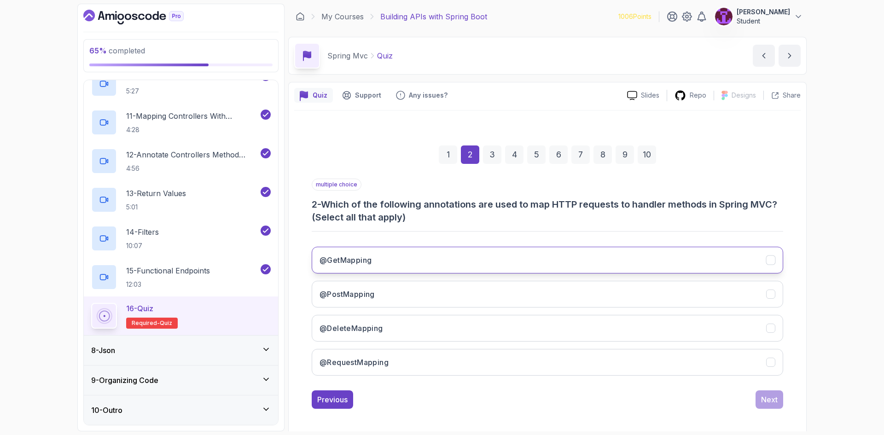
click at [418, 257] on button "@GetMapping" at bounding box center [548, 260] width 472 height 27
click at [418, 283] on button "@PostMapping" at bounding box center [548, 294] width 472 height 27
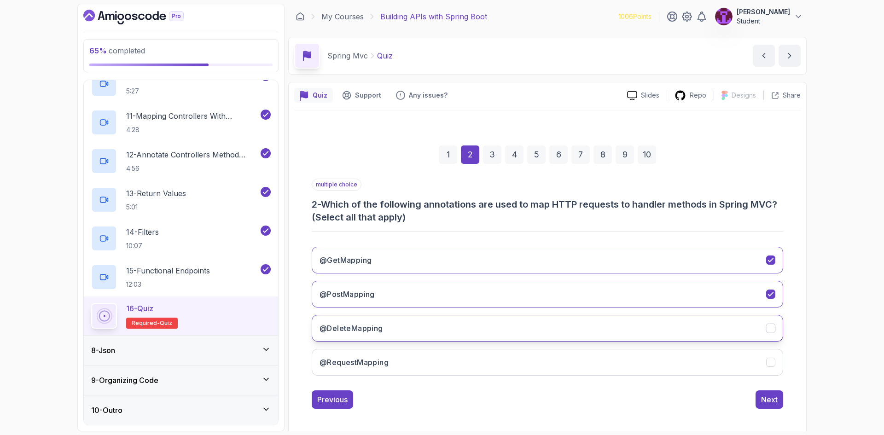
click at [417, 336] on button "@DeleteMapping" at bounding box center [548, 328] width 472 height 27
click at [419, 363] on button "@RequestMapping" at bounding box center [548, 362] width 472 height 27
click at [761, 403] on div "Next" at bounding box center [769, 399] width 17 height 11
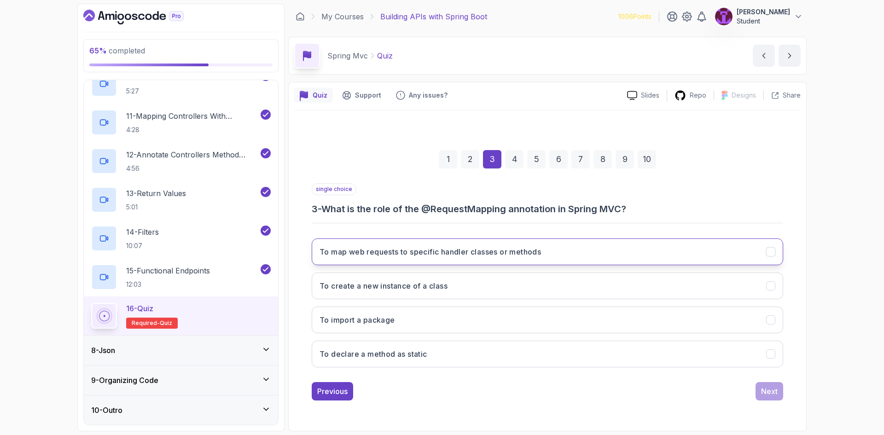
click at [464, 252] on h3 "To map web requests to specific handler classes or methods" at bounding box center [431, 251] width 222 height 11
click at [780, 392] on button "Next" at bounding box center [770, 391] width 28 height 18
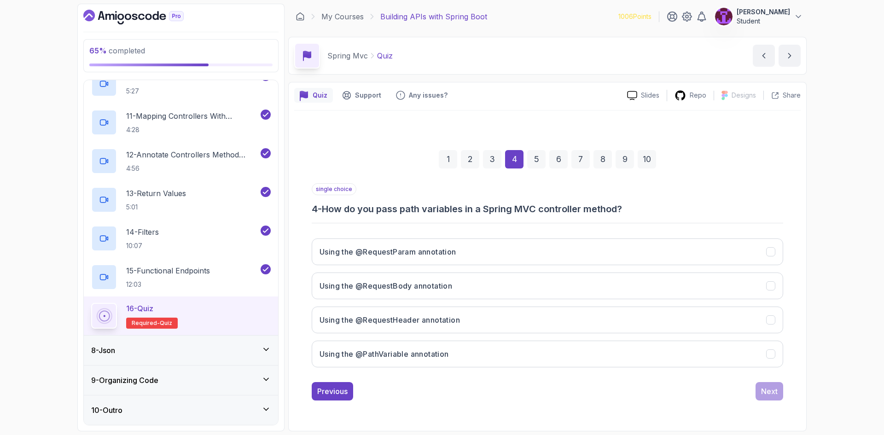
drag, startPoint x: 481, startPoint y: 351, endPoint x: 581, endPoint y: 368, distance: 101.3
click at [481, 351] on button "Using the @PathVariable annotation" at bounding box center [548, 354] width 472 height 27
click at [785, 392] on div "1 2 3 4 5 6 7 8 9 10 single choice 4 - How do you pass path variables in a Spri…" at bounding box center [547, 268] width 507 height 280
click at [783, 394] on button "Next" at bounding box center [770, 391] width 28 height 18
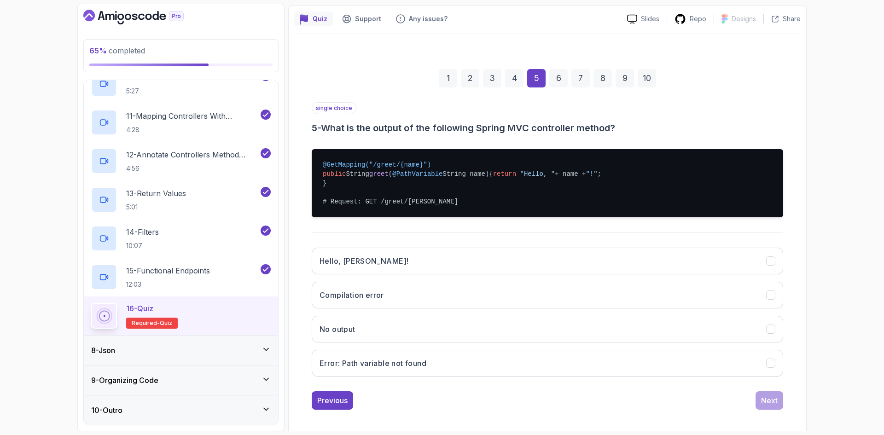
scroll to position [90, 0]
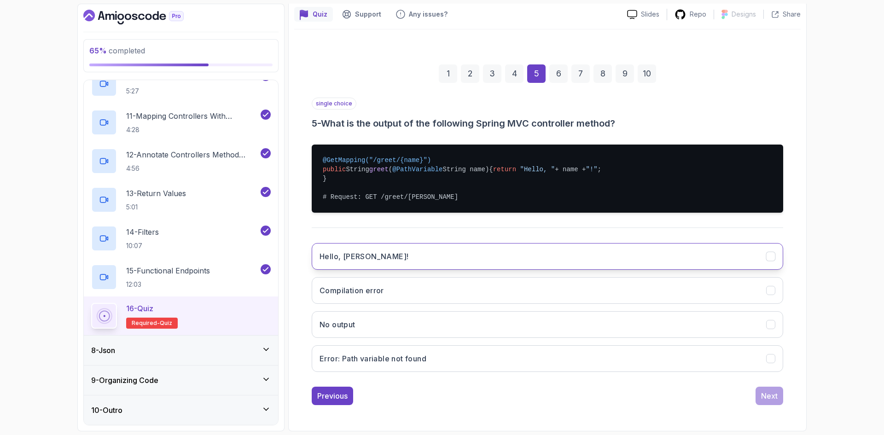
click at [405, 252] on button "Hello, [PERSON_NAME]!" at bounding box center [548, 256] width 472 height 27
click at [768, 397] on div "Next" at bounding box center [769, 396] width 17 height 11
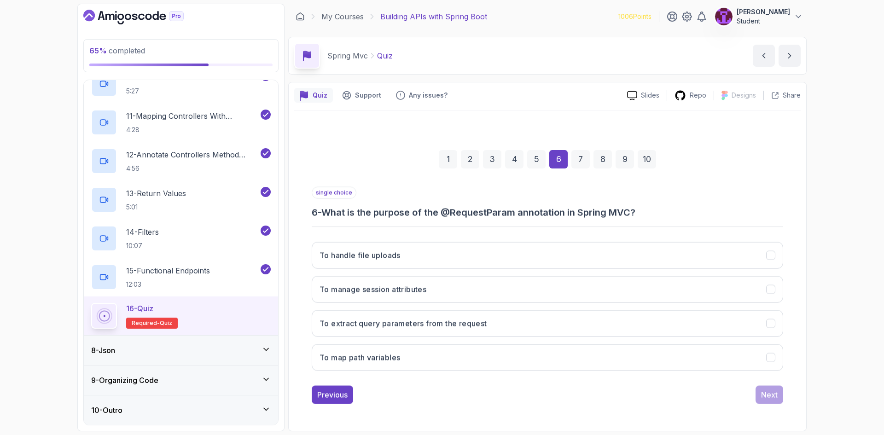
scroll to position [0, 0]
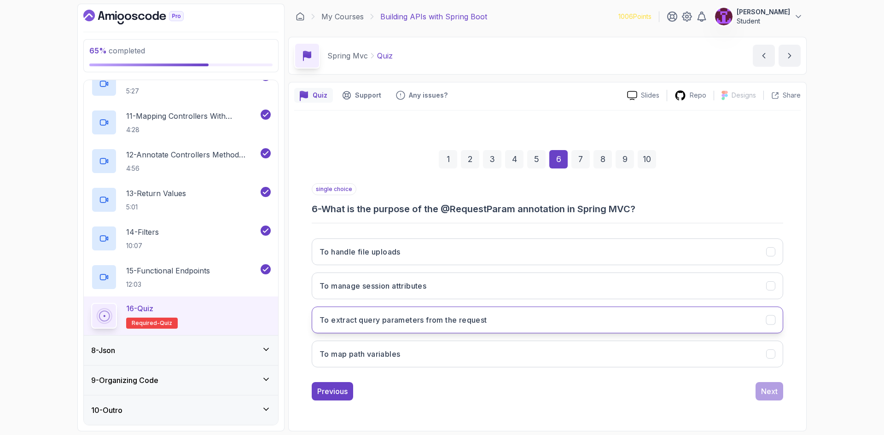
click at [448, 311] on button "To extract query parameters from the request" at bounding box center [548, 320] width 472 height 27
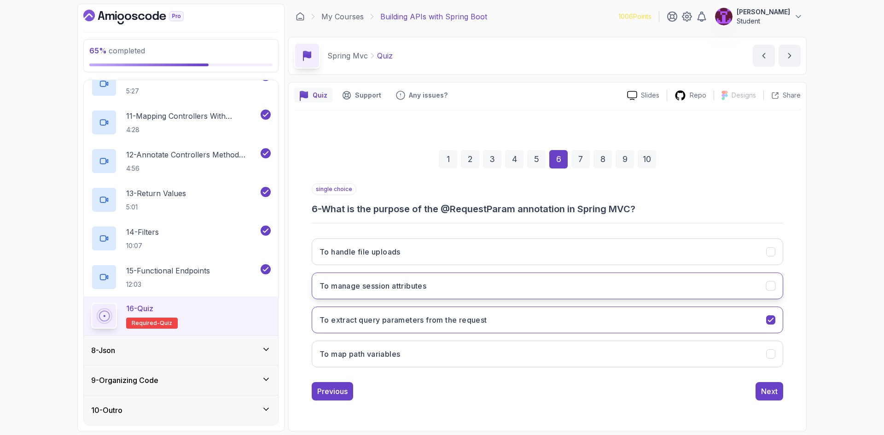
click at [519, 282] on button "To manage session attributes" at bounding box center [548, 286] width 472 height 27
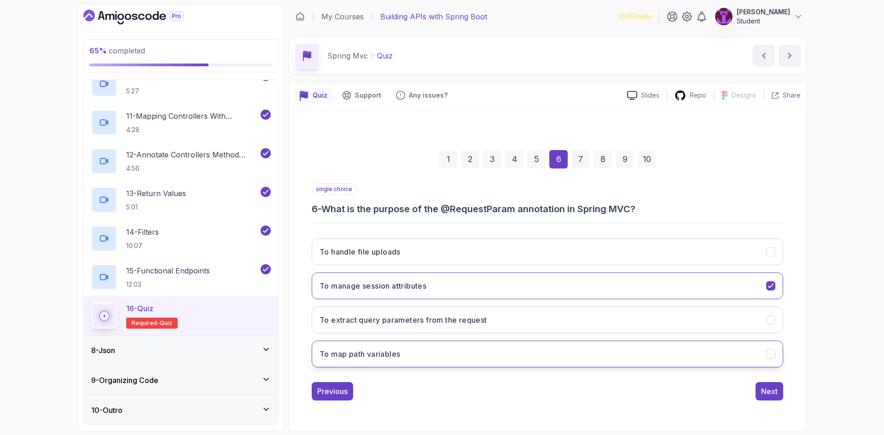
click at [516, 351] on button "To map path variables" at bounding box center [548, 354] width 472 height 27
click at [452, 287] on button "To manage session attributes" at bounding box center [548, 286] width 472 height 27
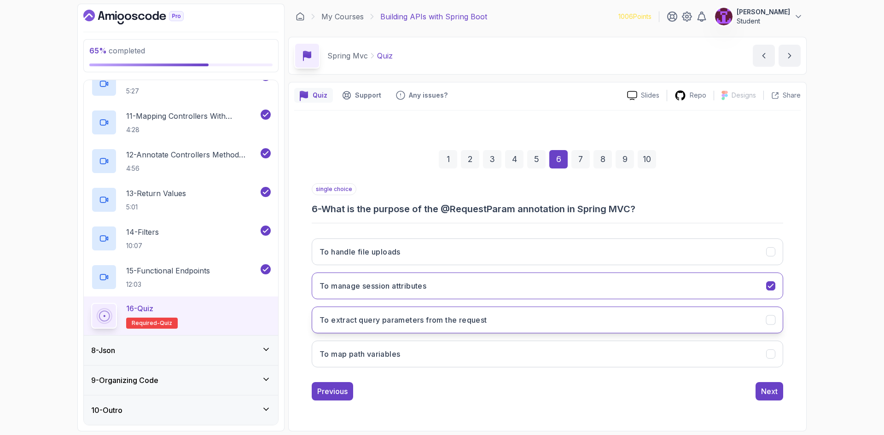
click at [487, 316] on h3 "To extract query parameters from the request" at bounding box center [404, 320] width 168 height 11
click at [489, 254] on button "To handle file uploads" at bounding box center [548, 252] width 472 height 27
click at [517, 316] on button "To extract query parameters from the request" at bounding box center [548, 320] width 472 height 27
click at [771, 394] on div "Next" at bounding box center [769, 391] width 17 height 11
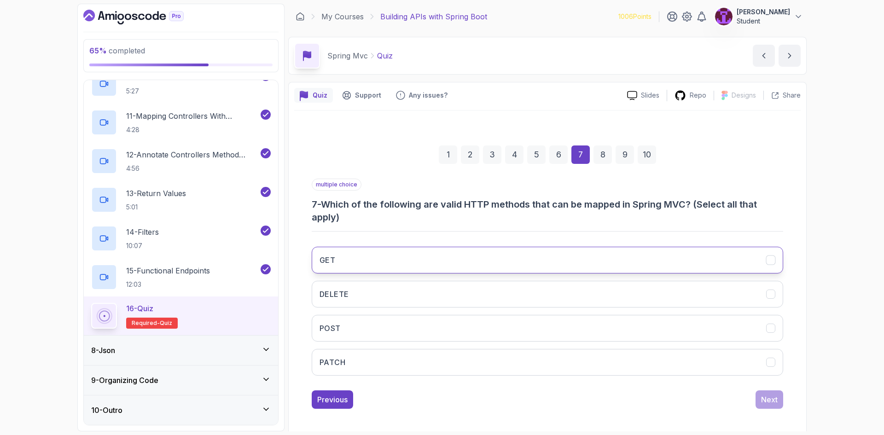
click at [419, 255] on button "GET" at bounding box center [548, 260] width 472 height 27
click at [415, 283] on button "DELETE" at bounding box center [548, 294] width 472 height 27
click at [416, 313] on div "GET DELETE POST PATCH" at bounding box center [548, 312] width 472 height 144
click at [425, 348] on div "GET DELETE POST PATCH" at bounding box center [548, 312] width 472 height 144
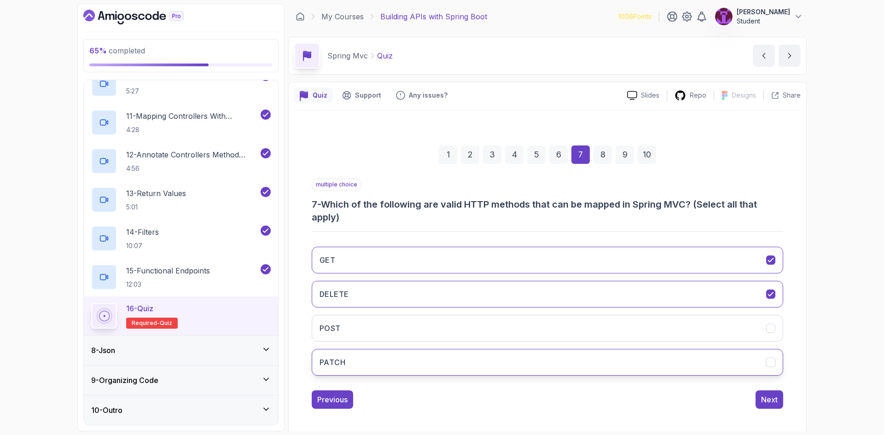
click at [697, 374] on button "PATCH" at bounding box center [548, 362] width 472 height 27
click at [732, 334] on button "POST" at bounding box center [548, 328] width 472 height 27
click at [773, 403] on div "Next" at bounding box center [769, 399] width 17 height 11
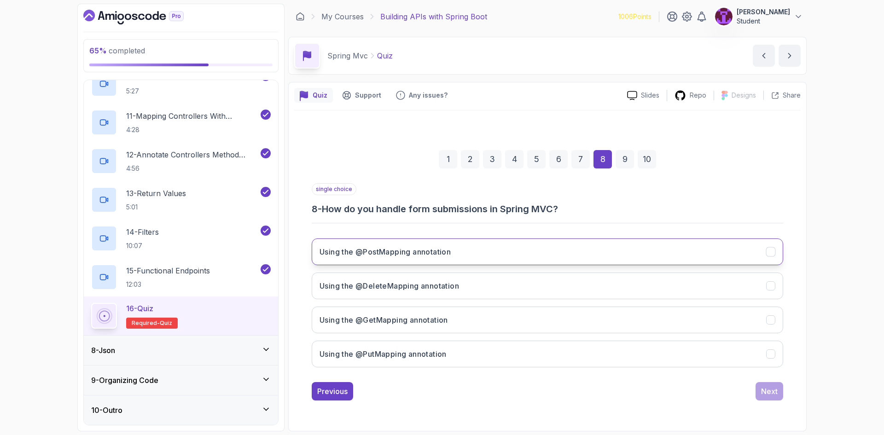
click at [441, 255] on h3 "Using the @PostMapping annotation" at bounding box center [385, 251] width 131 height 11
click at [769, 393] on div "Next" at bounding box center [769, 391] width 17 height 11
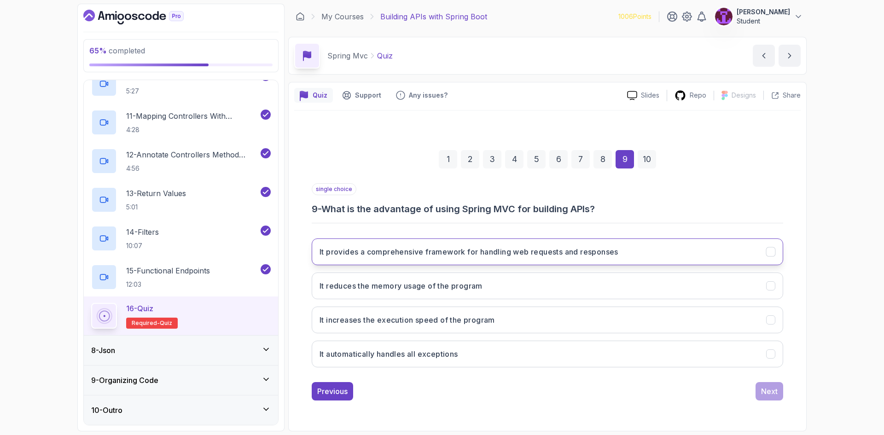
click at [426, 247] on h3 "It provides a comprehensive framework for handling web requests and responses" at bounding box center [469, 251] width 299 height 11
click at [757, 394] on button "Next" at bounding box center [770, 391] width 28 height 18
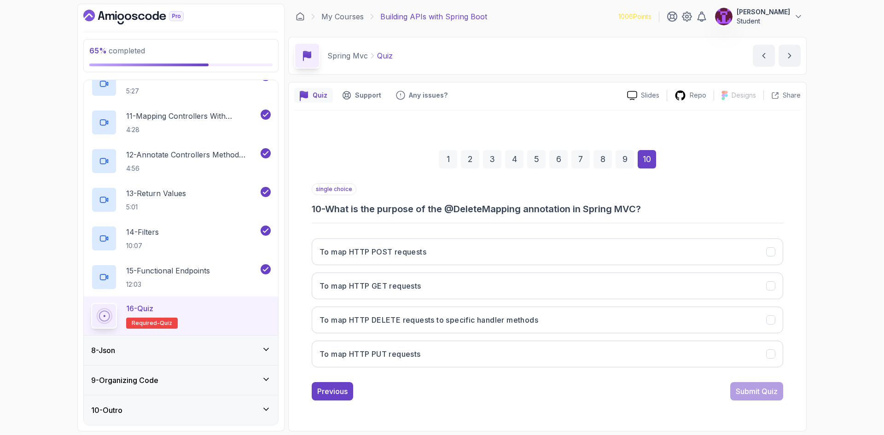
drag, startPoint x: 439, startPoint y: 322, endPoint x: 451, endPoint y: 334, distance: 17.9
click at [440, 322] on h3 "To map HTTP DELETE requests to specific handler methods" at bounding box center [429, 320] width 219 height 11
click at [749, 394] on div "Submit Quiz" at bounding box center [757, 391] width 42 height 11
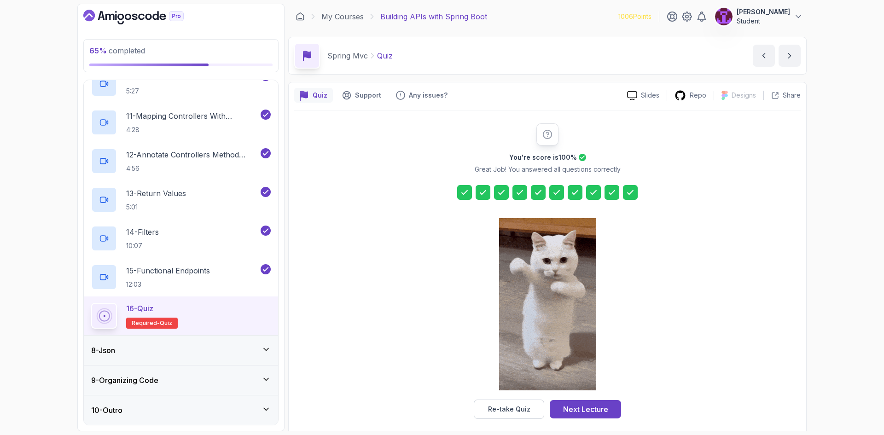
click at [575, 404] on button "Next Lecture" at bounding box center [585, 409] width 71 height 18
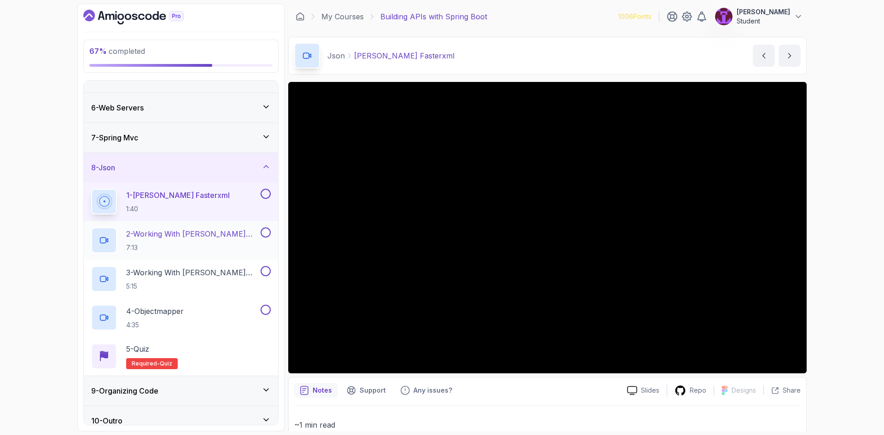
scroll to position [148, 0]
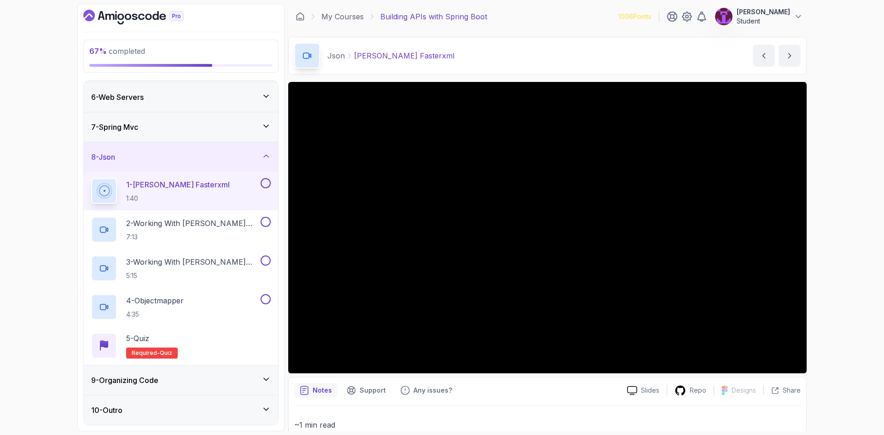
click at [262, 381] on icon at bounding box center [266, 379] width 9 height 9
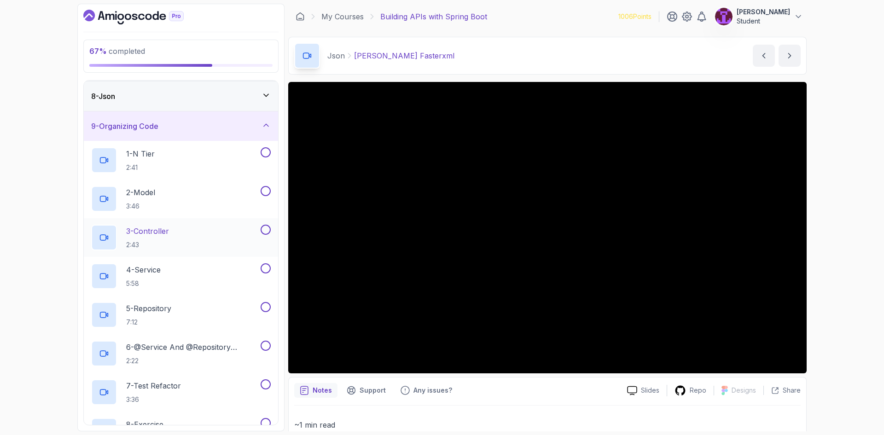
scroll to position [157, 0]
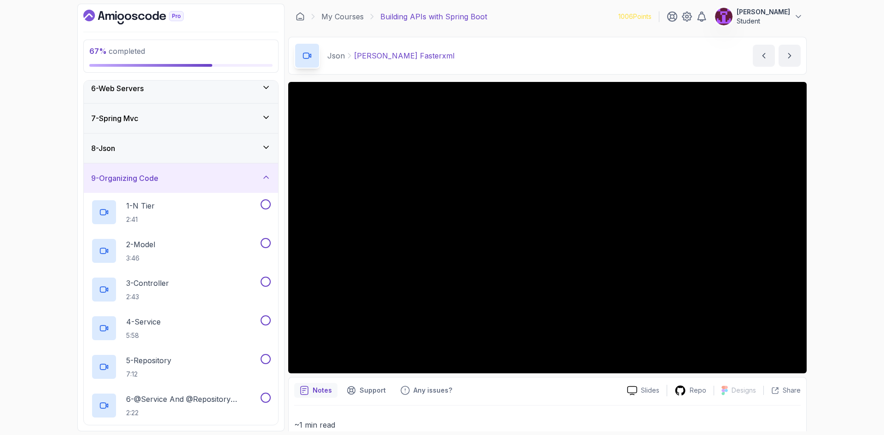
click at [229, 180] on div "9 - Organizing Code" at bounding box center [181, 178] width 180 height 11
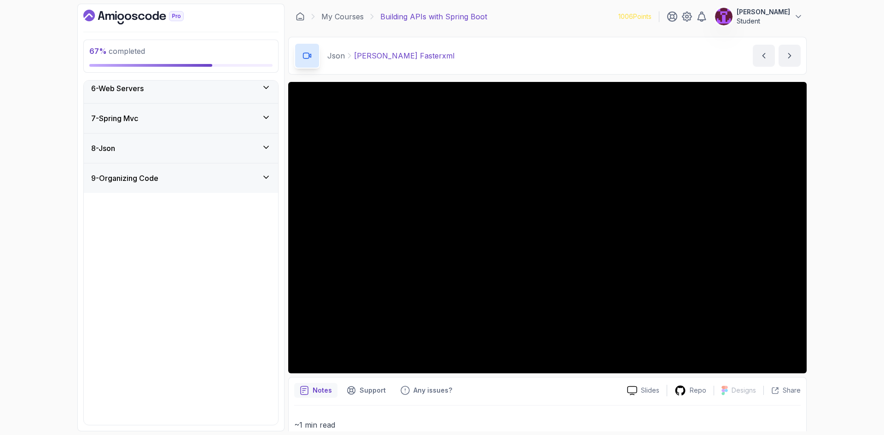
scroll to position [0, 0]
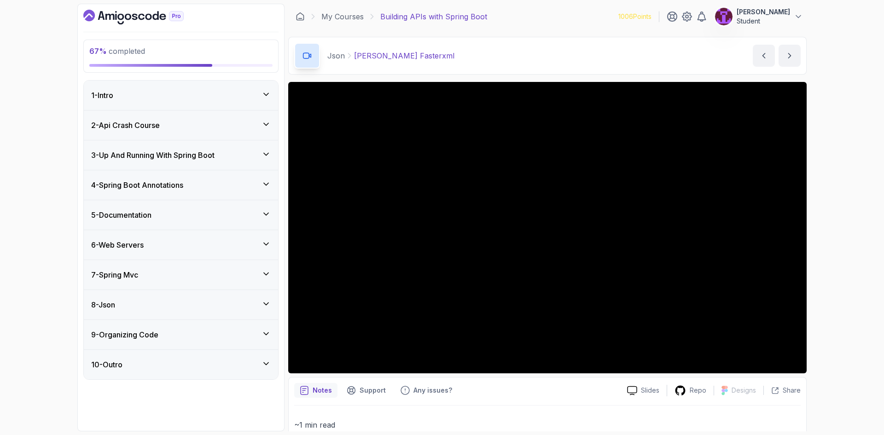
click at [262, 335] on icon at bounding box center [266, 333] width 9 height 9
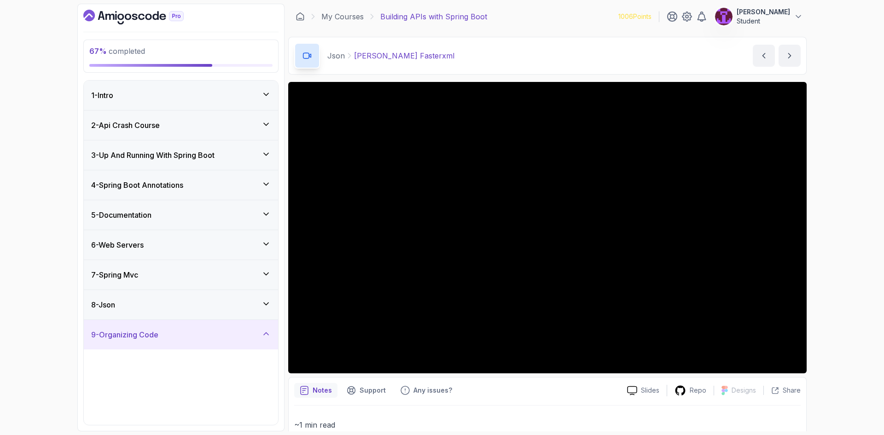
click at [253, 308] on div "8 - Json" at bounding box center [181, 304] width 180 height 11
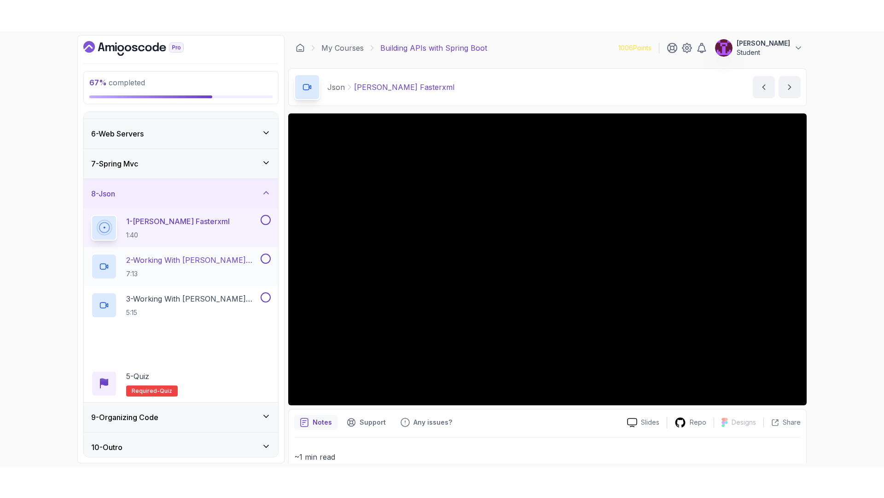
scroll to position [148, 0]
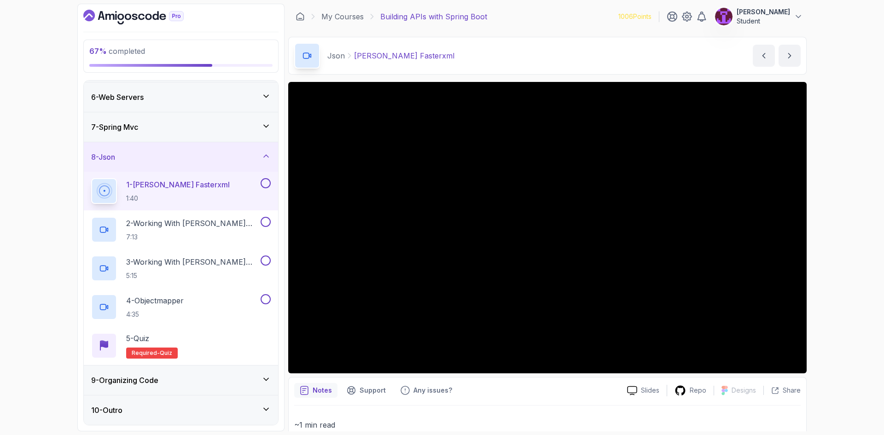
click at [266, 187] on button at bounding box center [266, 183] width 10 height 10
click at [222, 231] on h2 "2 - Working With [PERSON_NAME] Part 1 7:13" at bounding box center [192, 230] width 133 height 24
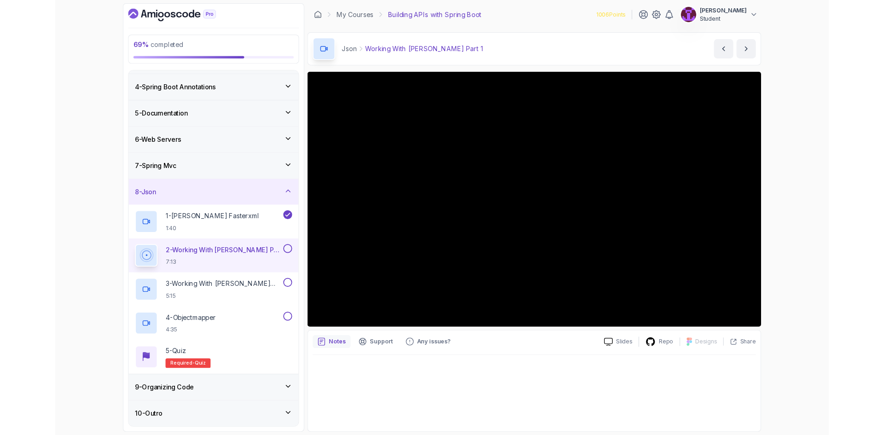
scroll to position [148, 0]
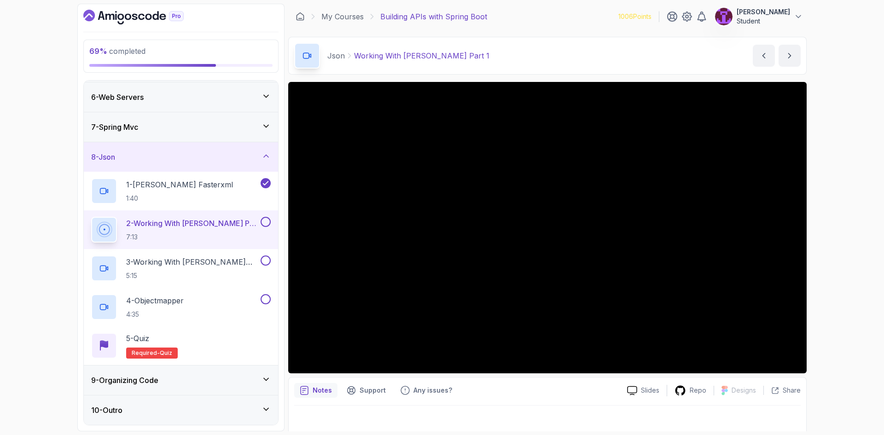
click at [264, 218] on button at bounding box center [266, 222] width 10 height 10
click at [231, 264] on p "3 - Working With [PERSON_NAME] Part 2" at bounding box center [192, 262] width 133 height 11
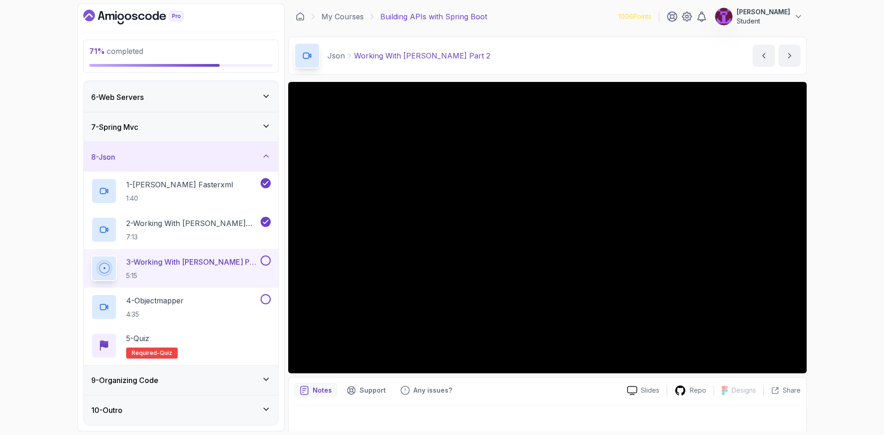
click at [263, 256] on button at bounding box center [266, 261] width 10 height 10
click at [237, 312] on div "4 - Objectmapper 4:35" at bounding box center [175, 307] width 168 height 26
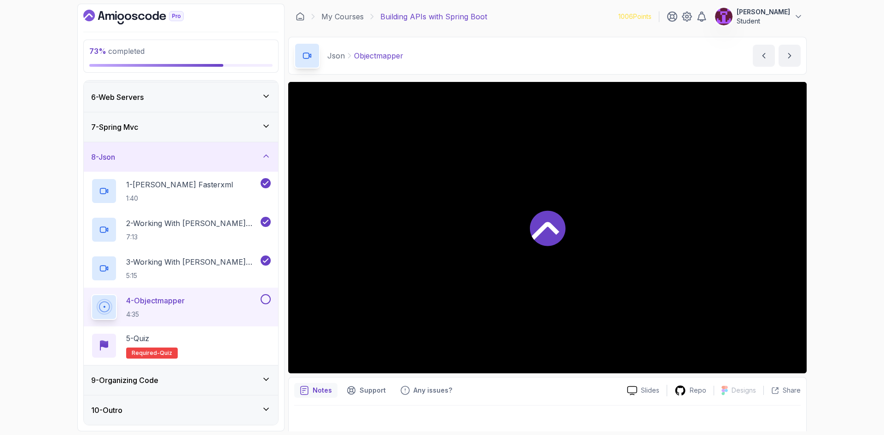
click at [263, 301] on button at bounding box center [266, 299] width 10 height 10
click at [206, 350] on div "5 - Quiz Required- quiz" at bounding box center [181, 346] width 180 height 26
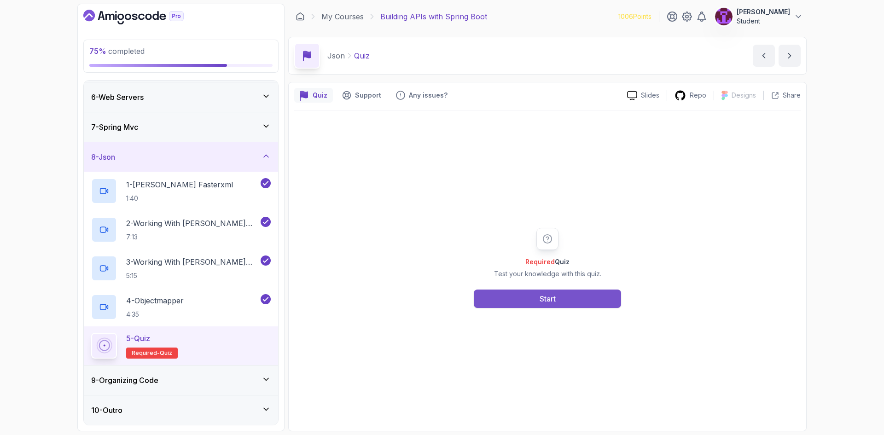
click at [538, 302] on button "Start" at bounding box center [547, 299] width 147 height 18
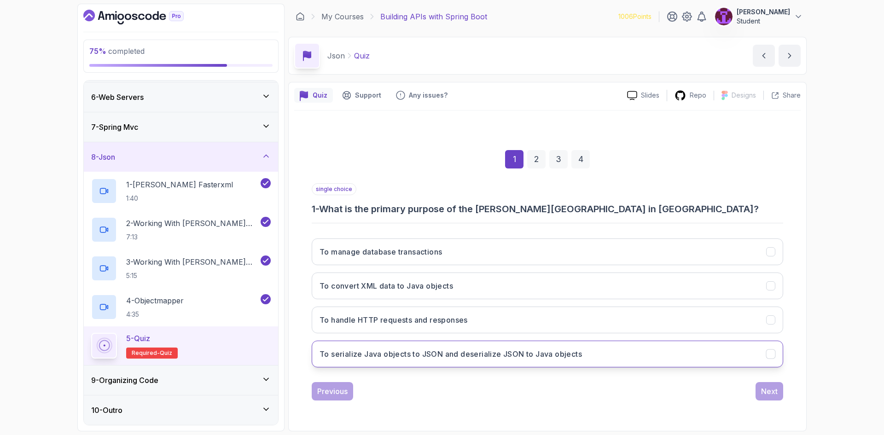
click at [468, 349] on h3 "To serialize Java objects to JSON and deserialize JSON to Java objects" at bounding box center [451, 354] width 263 height 11
click at [767, 394] on div "Next" at bounding box center [769, 391] width 17 height 11
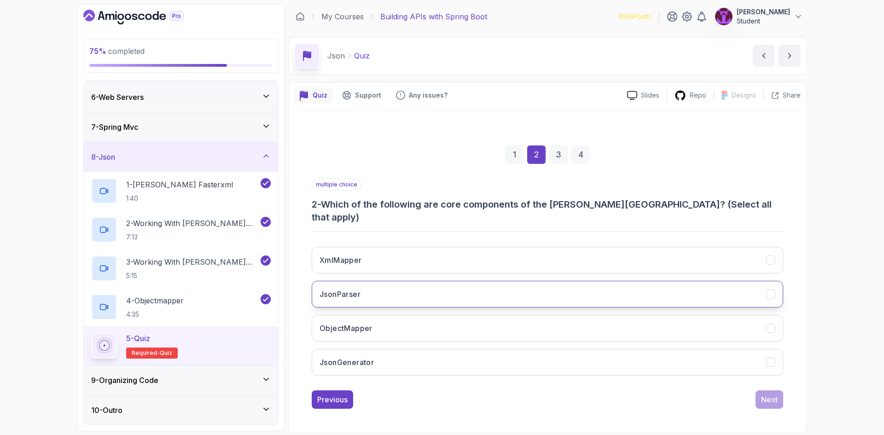
click at [520, 289] on button "JsonParser" at bounding box center [548, 294] width 472 height 27
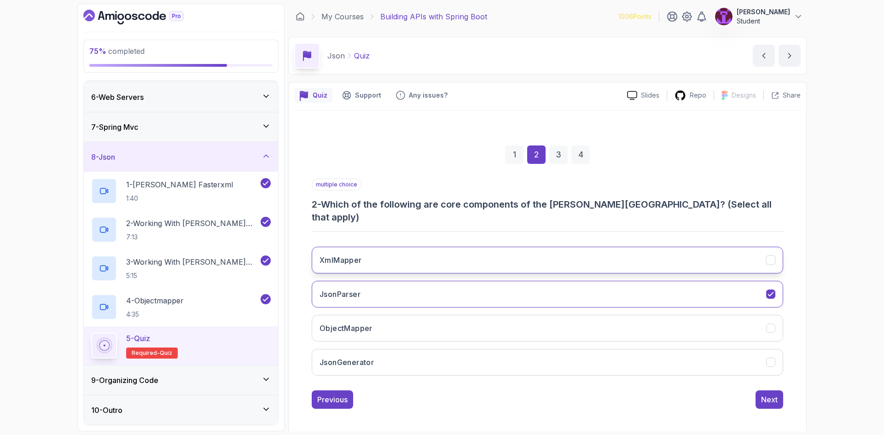
drag, startPoint x: 502, startPoint y: 235, endPoint x: 508, endPoint y: 248, distance: 13.8
click at [502, 240] on div "XmlMapper JsonParser ObjectMapper JsonGenerator" at bounding box center [548, 312] width 472 height 144
click at [631, 255] on button "XmlMapper" at bounding box center [548, 260] width 472 height 27
click at [590, 253] on button "XmlMapper" at bounding box center [548, 260] width 472 height 27
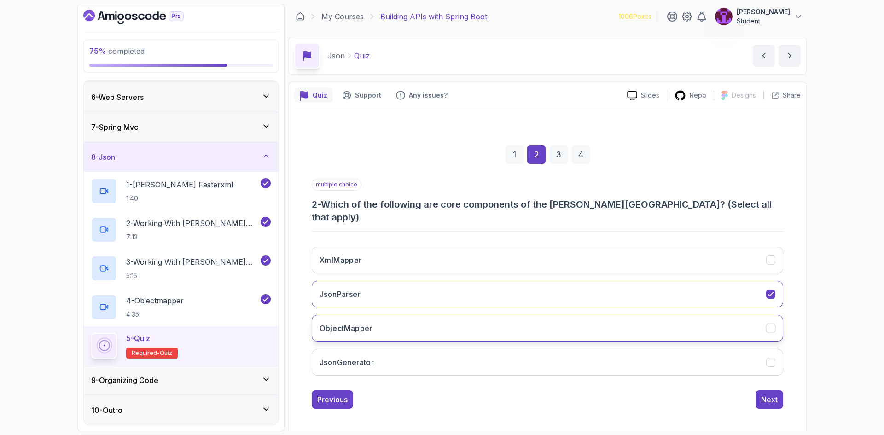
click at [614, 319] on button "ObjectMapper" at bounding box center [548, 328] width 472 height 27
click at [672, 289] on button "JsonParser" at bounding box center [548, 294] width 472 height 27
click at [783, 391] on button "Next" at bounding box center [770, 400] width 28 height 18
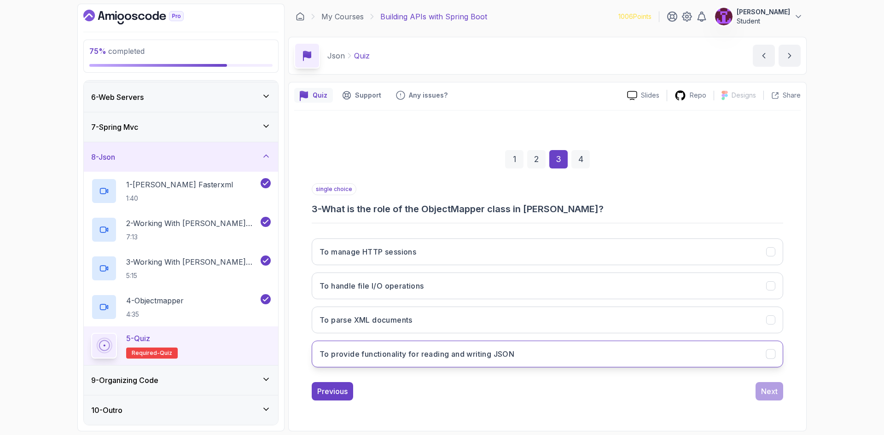
click at [495, 364] on button "To provide functionality for reading and writing JSON" at bounding box center [548, 354] width 472 height 27
click at [779, 388] on button "Next" at bounding box center [770, 391] width 28 height 18
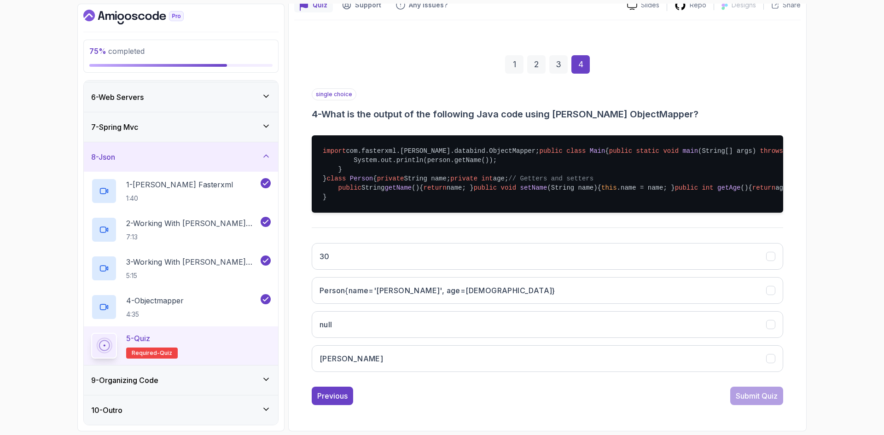
scroll to position [228, 0]
click at [416, 367] on button "[PERSON_NAME]" at bounding box center [548, 358] width 472 height 27
click at [775, 397] on div "Submit Quiz" at bounding box center [757, 396] width 42 height 11
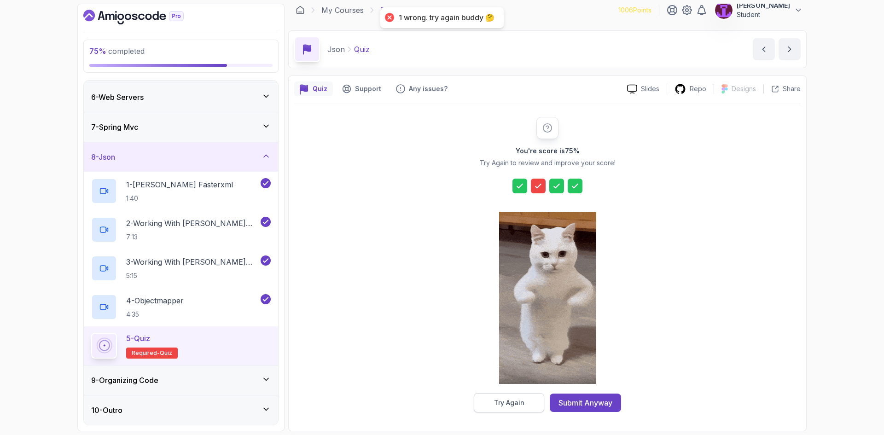
click at [519, 400] on div "Try Again" at bounding box center [509, 402] width 30 height 9
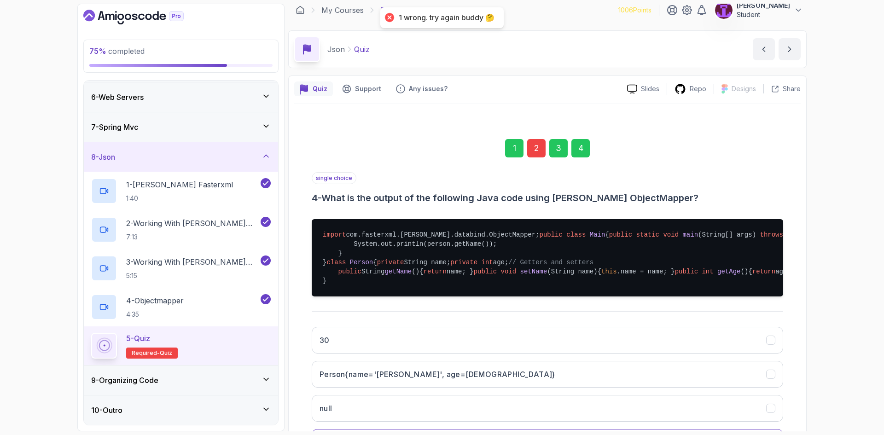
click at [534, 153] on div "2" at bounding box center [536, 148] width 18 height 18
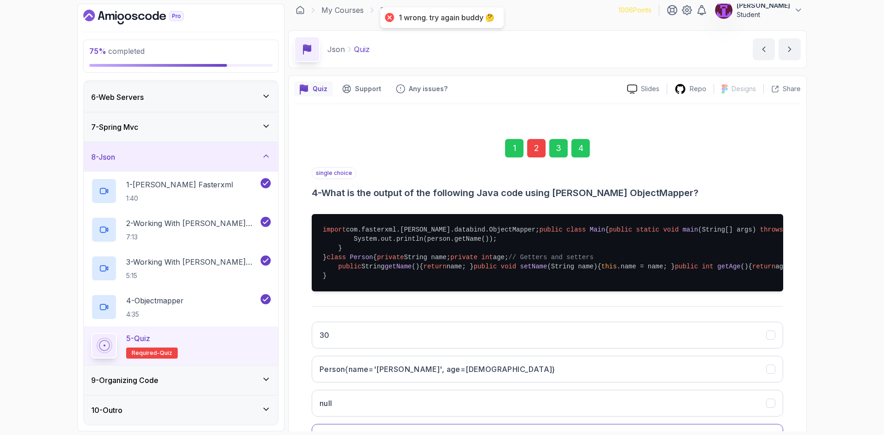
scroll to position [0, 0]
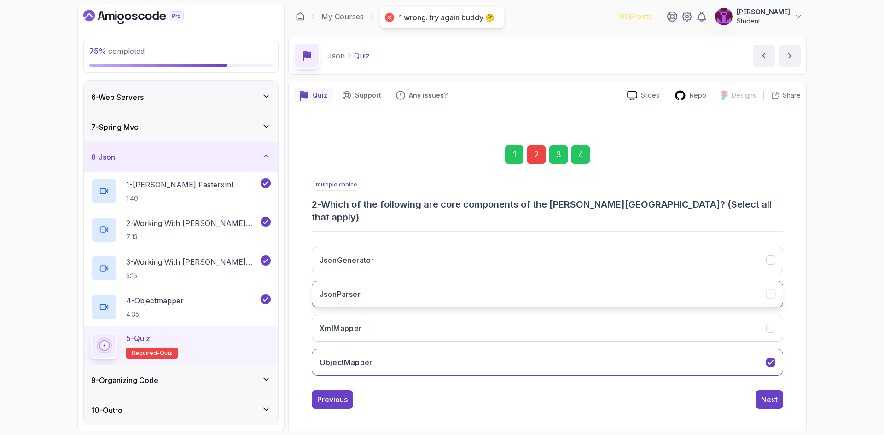
click at [415, 295] on button "JsonParser" at bounding box center [548, 294] width 472 height 27
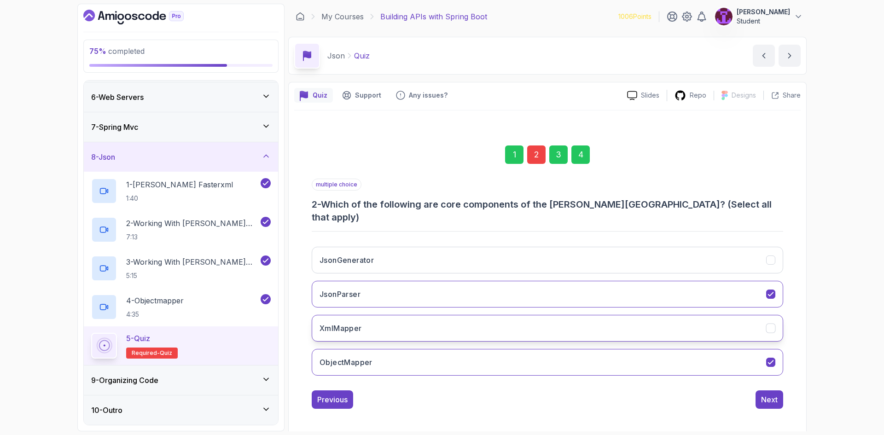
click at [416, 321] on button "XmlMapper" at bounding box center [548, 328] width 472 height 27
click at [779, 391] on button "Next" at bounding box center [770, 400] width 28 height 18
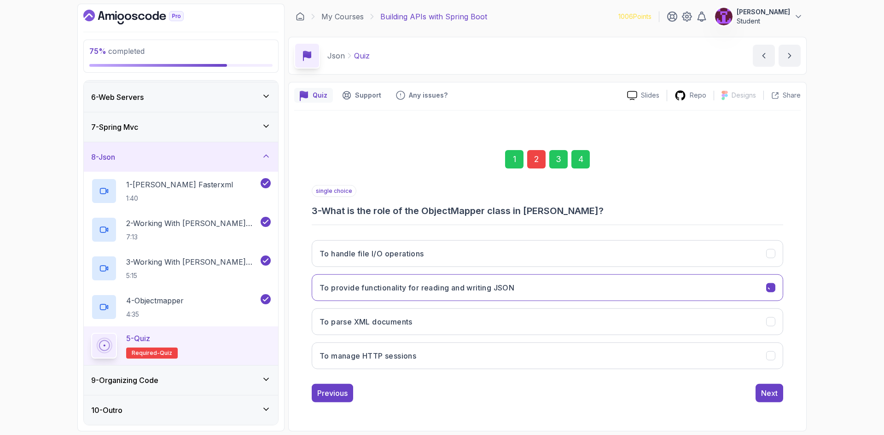
click at [586, 156] on div "4" at bounding box center [581, 159] width 18 height 18
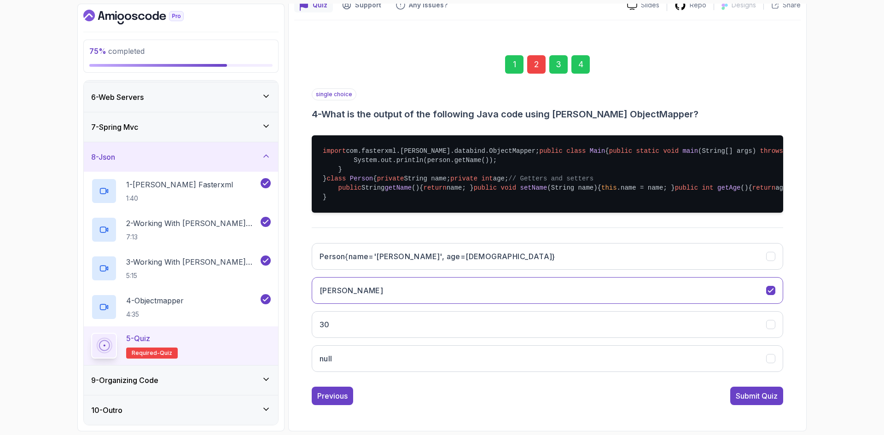
click at [754, 400] on div "Submit Quiz" at bounding box center [757, 396] width 42 height 11
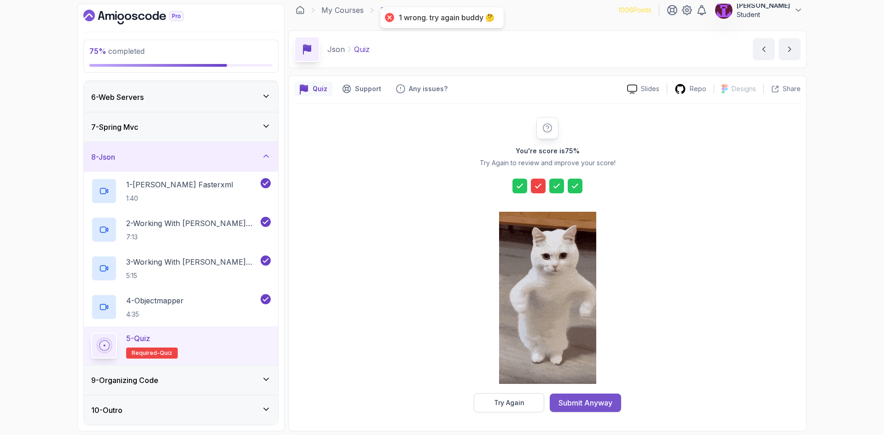
click at [560, 399] on div "Submit Anyway" at bounding box center [586, 403] width 54 height 11
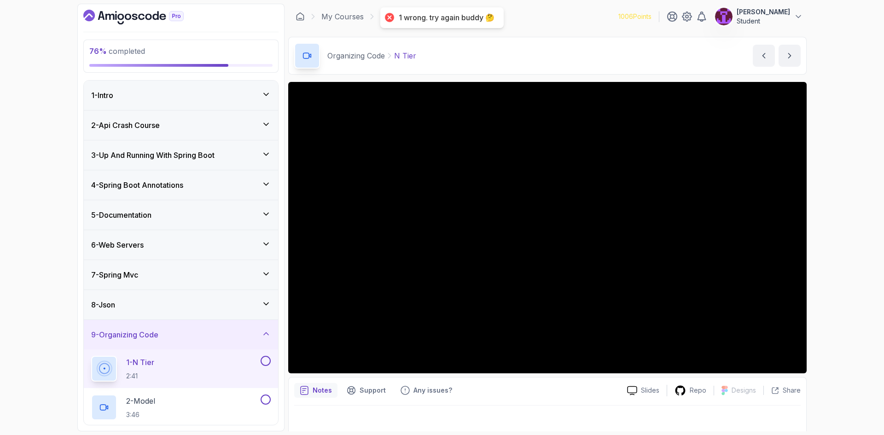
scroll to position [230, 0]
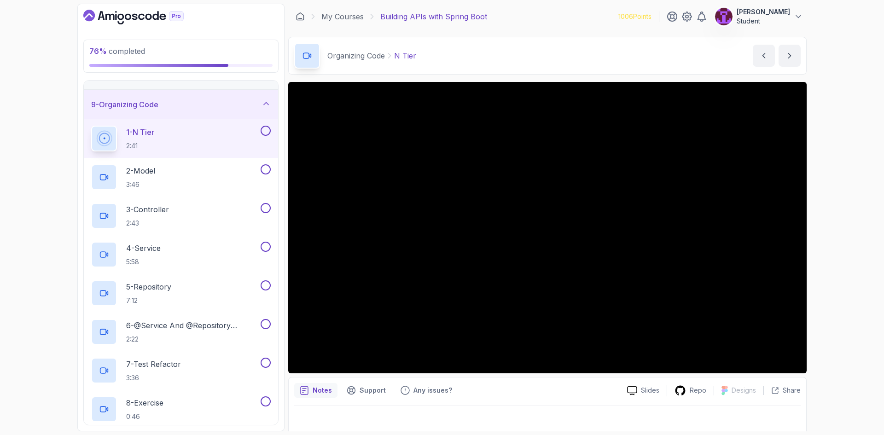
click at [265, 133] on button at bounding box center [266, 131] width 10 height 10
click at [265, 167] on button at bounding box center [266, 169] width 10 height 10
click at [268, 210] on button at bounding box center [266, 208] width 10 height 10
click at [265, 245] on button at bounding box center [266, 247] width 10 height 10
click at [267, 288] on button at bounding box center [266, 286] width 10 height 10
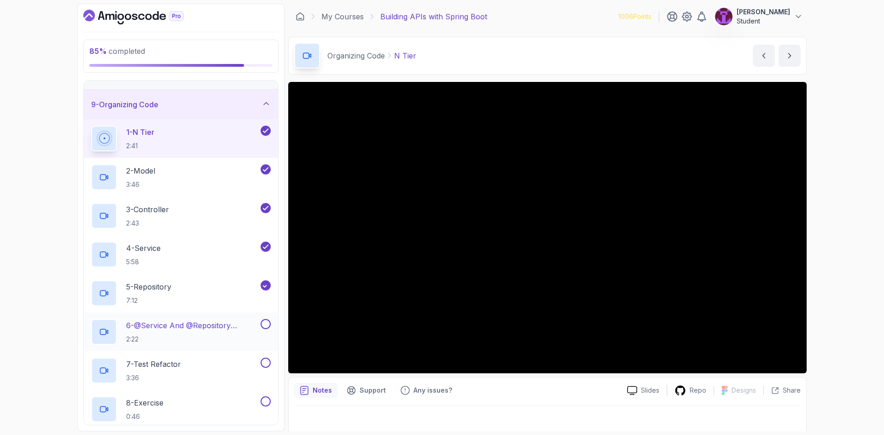
click at [264, 323] on button at bounding box center [266, 324] width 10 height 10
drag, startPoint x: 264, startPoint y: 362, endPoint x: 265, endPoint y: 385, distance: 23.0
click at [264, 361] on button at bounding box center [266, 363] width 10 height 10
click at [266, 404] on button at bounding box center [266, 402] width 10 height 10
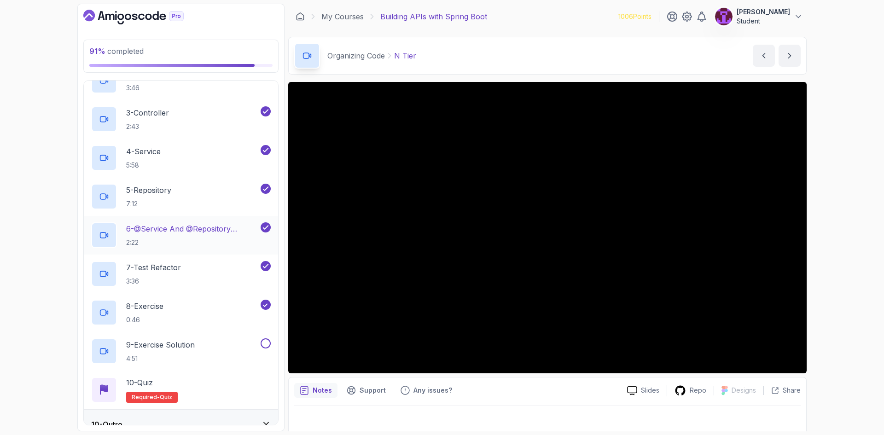
scroll to position [341, 0]
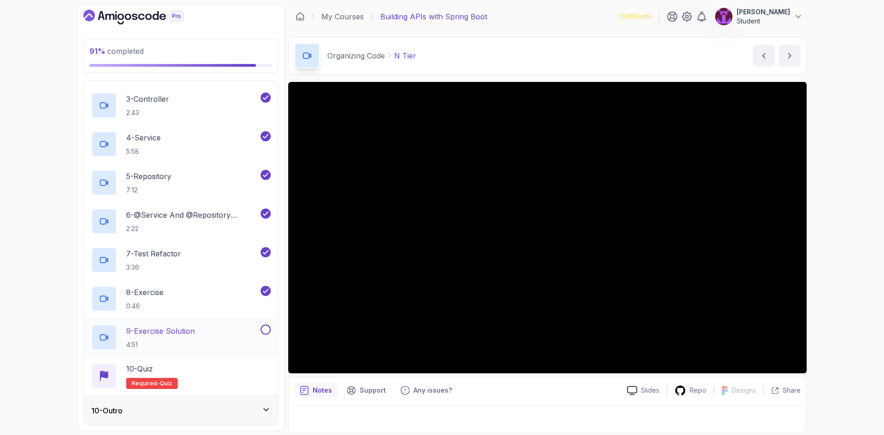
click at [266, 329] on button at bounding box center [266, 330] width 10 height 10
click at [246, 374] on div "10 - Quiz Required- quiz" at bounding box center [181, 376] width 180 height 26
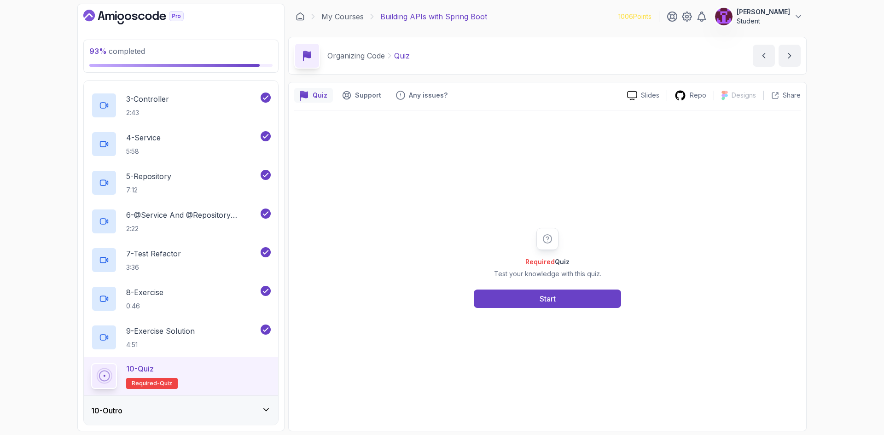
click at [550, 310] on div "Required Quiz Test your knowledge with this quiz. Start" at bounding box center [547, 268] width 507 height 315
click at [554, 295] on div "Start" at bounding box center [548, 298] width 16 height 11
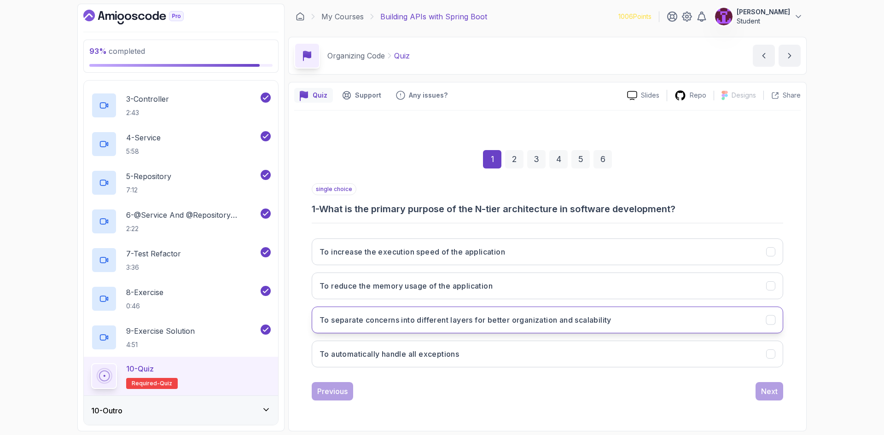
click at [449, 328] on button "To separate concerns into different layers for better organization and scalabil…" at bounding box center [548, 320] width 472 height 27
click at [766, 391] on div "Next" at bounding box center [769, 391] width 17 height 11
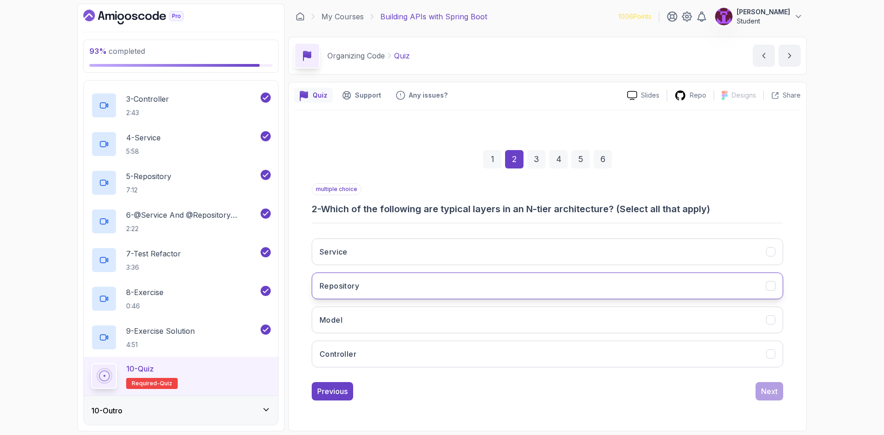
click at [390, 290] on button "Repository" at bounding box center [548, 286] width 472 height 27
drag, startPoint x: 383, startPoint y: 243, endPoint x: 376, endPoint y: 316, distance: 73.1
click at [382, 243] on button "Service" at bounding box center [548, 252] width 472 height 27
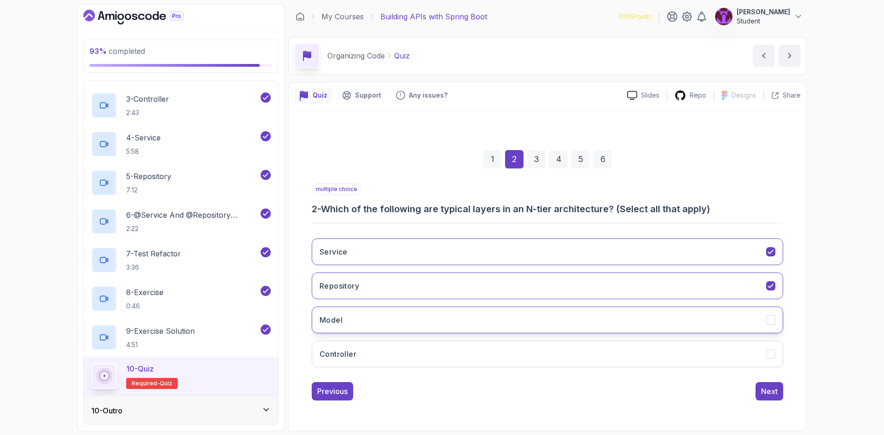
click at [375, 327] on button "Model" at bounding box center [548, 320] width 472 height 27
click at [424, 353] on button "Controller" at bounding box center [548, 354] width 472 height 27
click at [780, 373] on div "Service Repository Model Controller" at bounding box center [548, 303] width 472 height 144
click at [774, 389] on div "Next" at bounding box center [769, 391] width 17 height 11
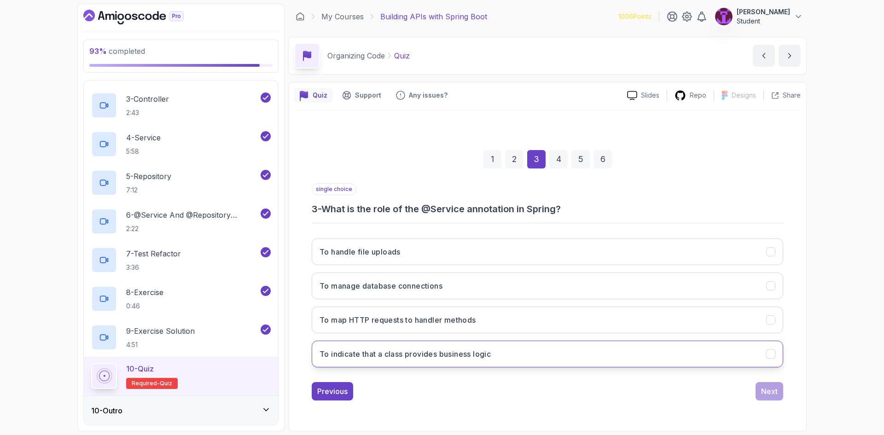
click at [413, 348] on button "To indicate that a class provides business logic" at bounding box center [548, 354] width 472 height 27
click at [769, 390] on div "Next" at bounding box center [769, 391] width 17 height 11
click at [417, 361] on button "To manage user interface components" at bounding box center [548, 354] width 472 height 27
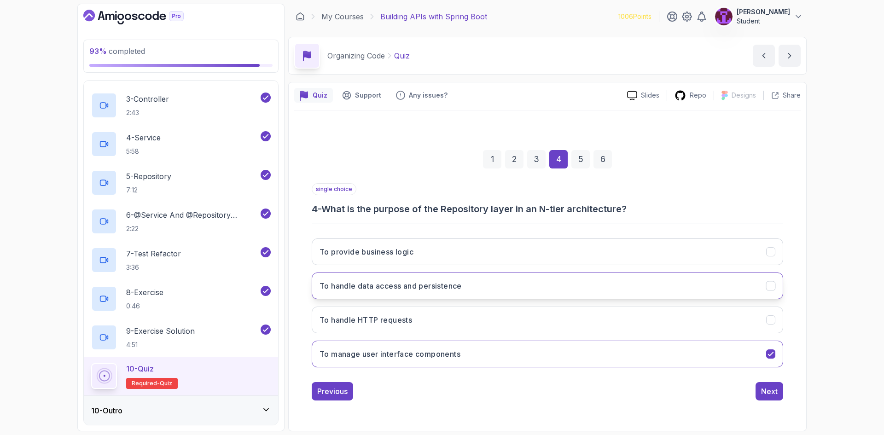
click at [435, 275] on button "To handle data access and persistence" at bounding box center [548, 286] width 472 height 27
click at [756, 390] on button "Next" at bounding box center [770, 391] width 28 height 18
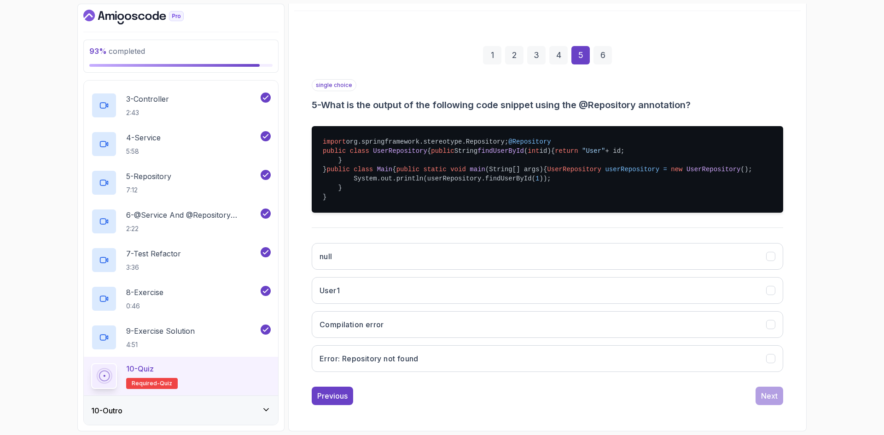
scroll to position [173, 0]
click at [453, 253] on button "null" at bounding box center [548, 256] width 472 height 27
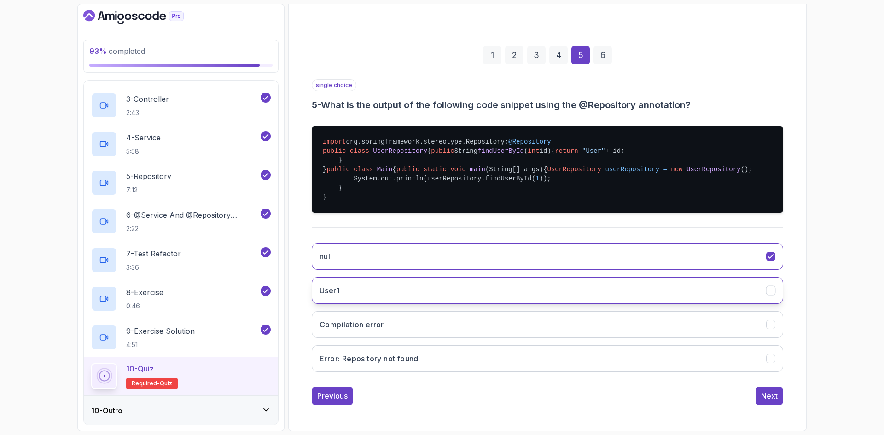
click at [392, 292] on button "User1" at bounding box center [548, 290] width 472 height 27
click at [769, 393] on div "Next" at bounding box center [769, 396] width 17 height 11
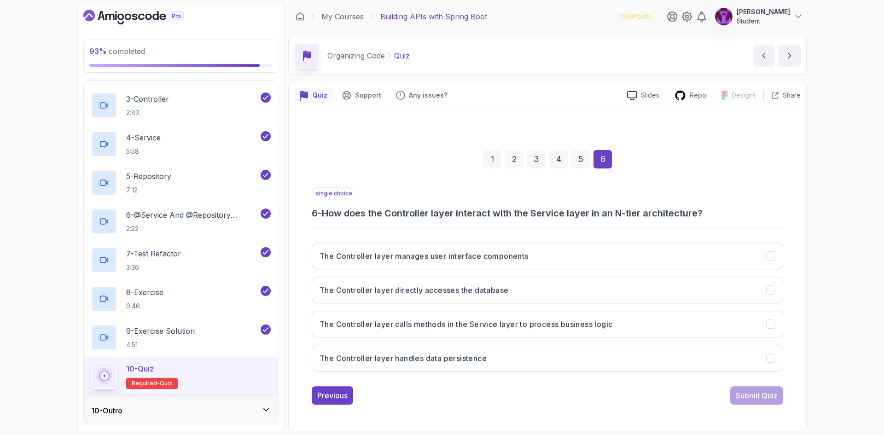
scroll to position [0, 0]
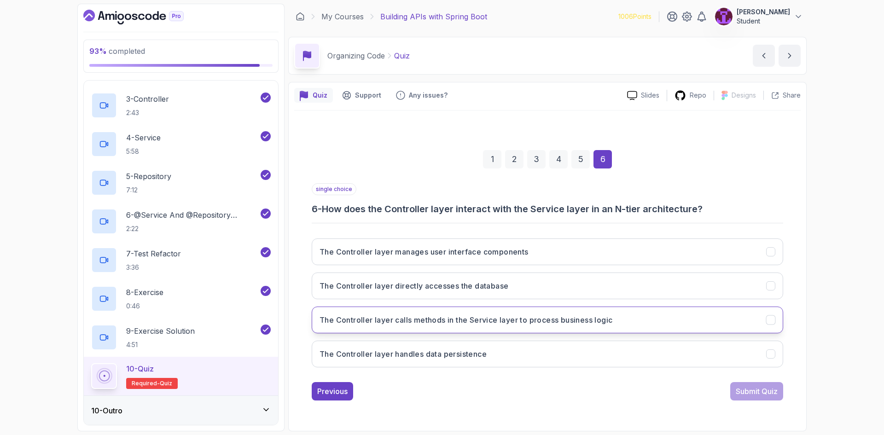
click at [426, 323] on h3 "The Controller layer calls methods in the Service layer to process business log…" at bounding box center [466, 320] width 293 height 11
click at [741, 393] on div "Submit Quiz" at bounding box center [757, 391] width 42 height 11
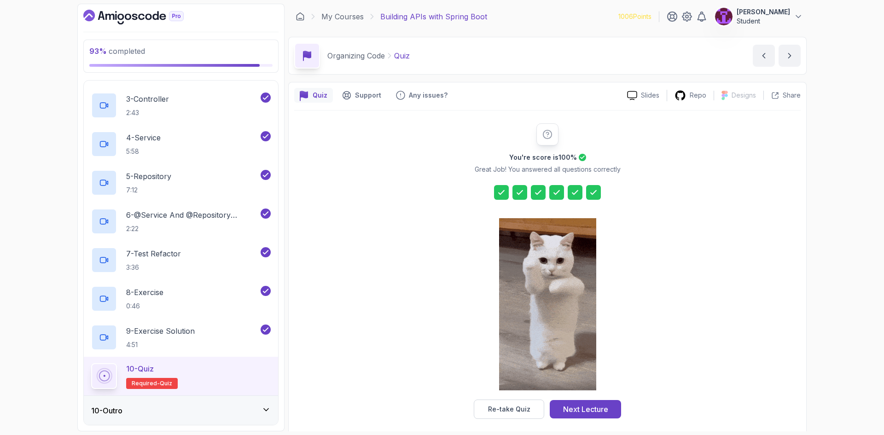
drag, startPoint x: 582, startPoint y: 404, endPoint x: 567, endPoint y: 389, distance: 21.2
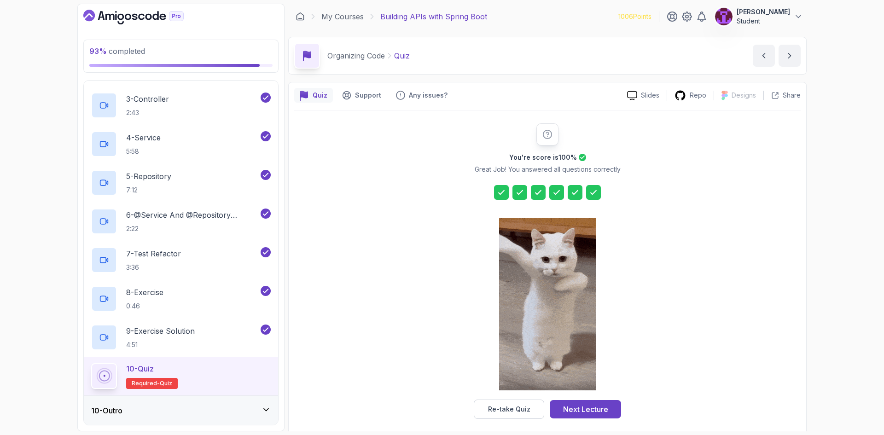
click at [582, 403] on button "Next Lecture" at bounding box center [585, 409] width 71 height 18
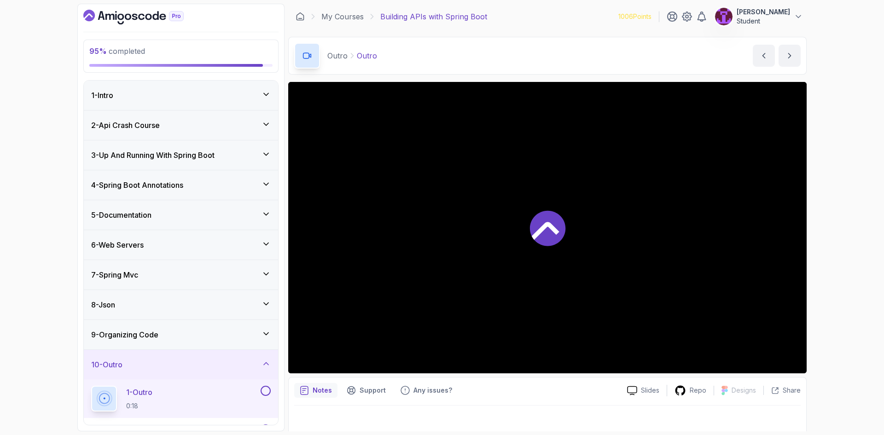
scroll to position [70, 0]
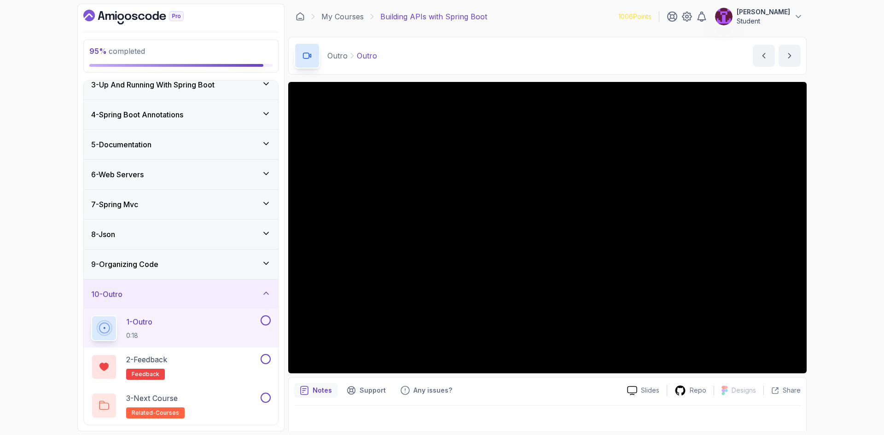
click at [267, 321] on button at bounding box center [266, 321] width 10 height 10
click at [259, 361] on div at bounding box center [265, 359] width 12 height 10
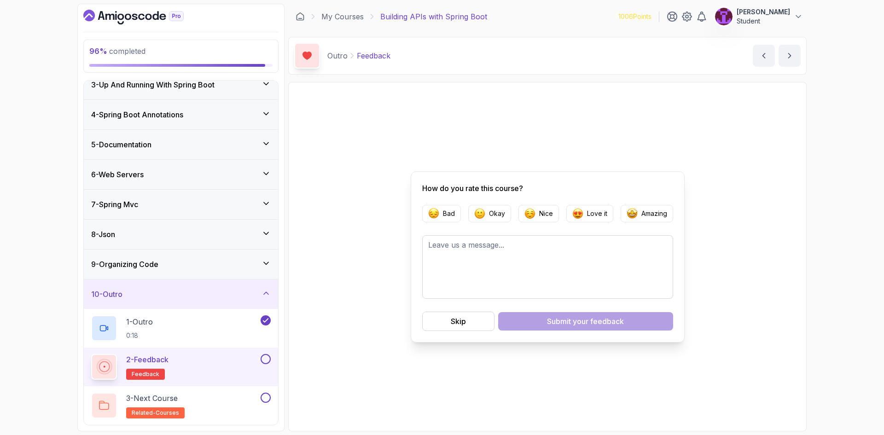
click at [266, 364] on button at bounding box center [266, 359] width 10 height 10
click at [267, 395] on button at bounding box center [266, 398] width 10 height 10
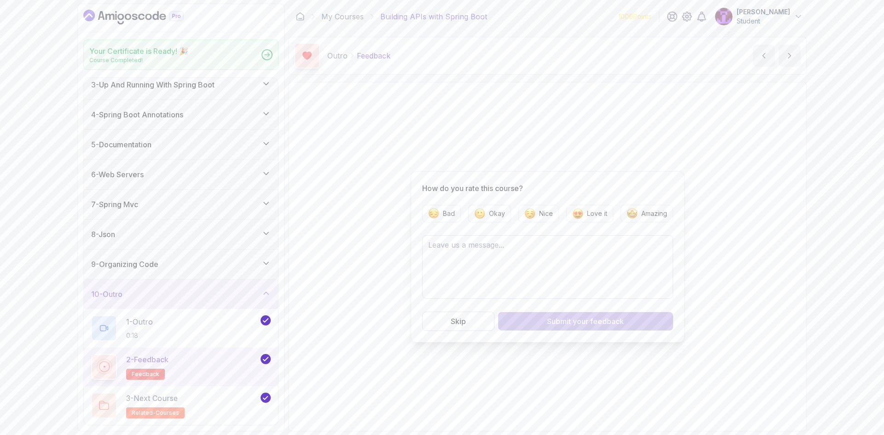
scroll to position [68, 0]
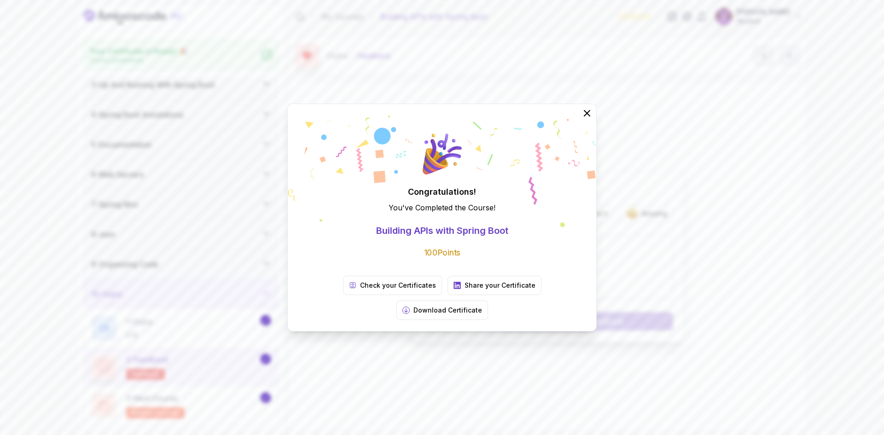
click at [588, 119] on icon at bounding box center [587, 113] width 11 height 11
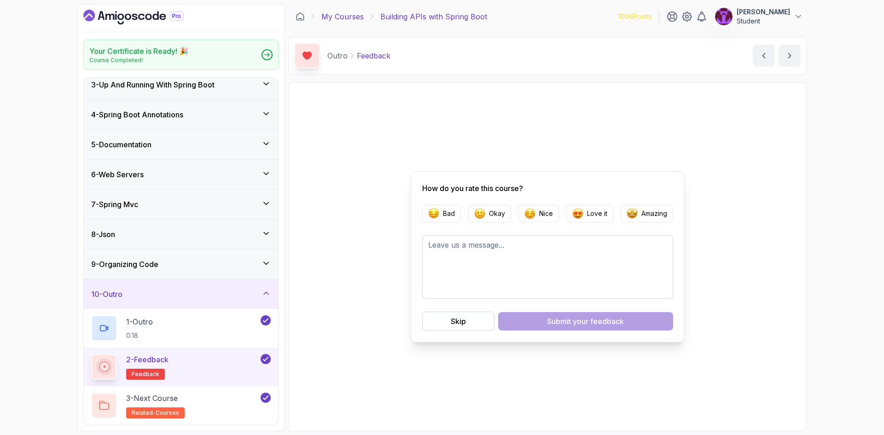
click at [351, 18] on link "My Courses" at bounding box center [343, 16] width 42 height 11
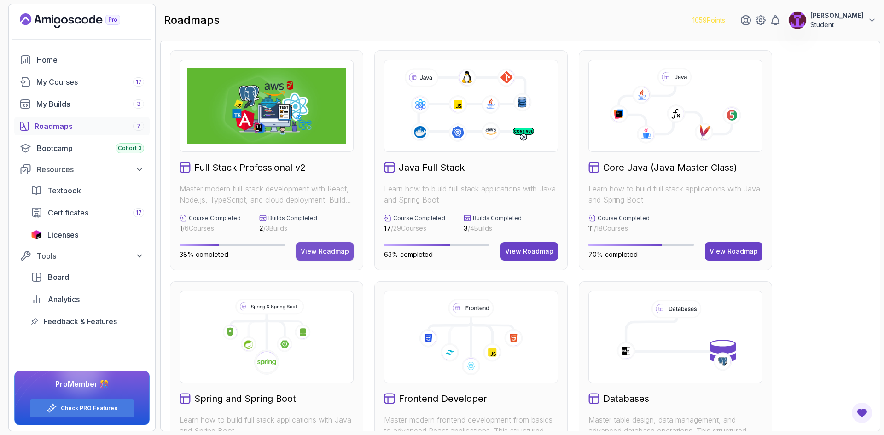
click at [319, 258] on button "View Roadmap" at bounding box center [325, 251] width 58 height 18
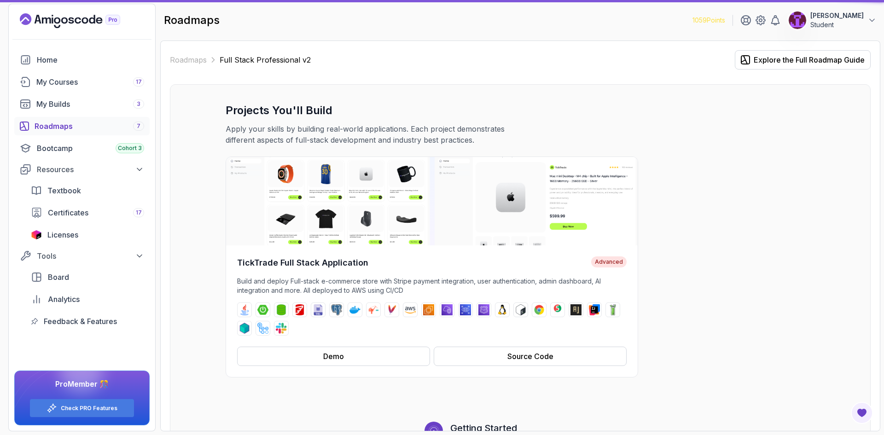
click at [332, 256] on div "TickTrade Full Stack Application Advanced Build and deploy Full-stack e-commerc…" at bounding box center [432, 312] width 412 height 132
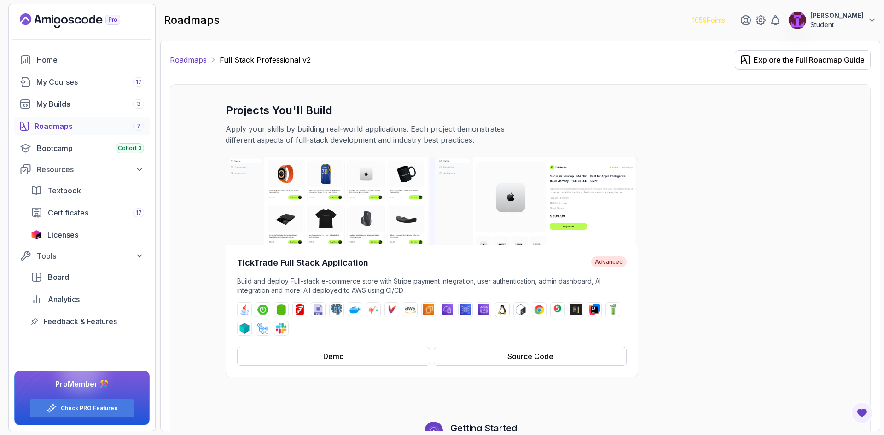
click at [196, 55] on link "Roadmaps" at bounding box center [188, 59] width 37 height 11
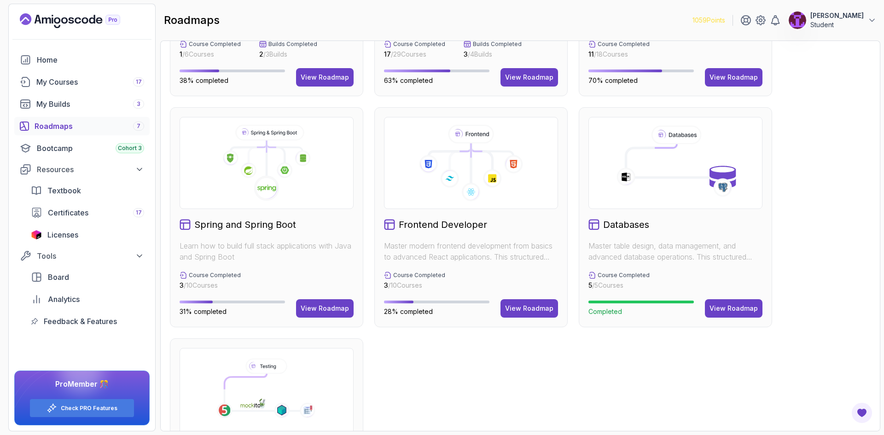
scroll to position [92, 0]
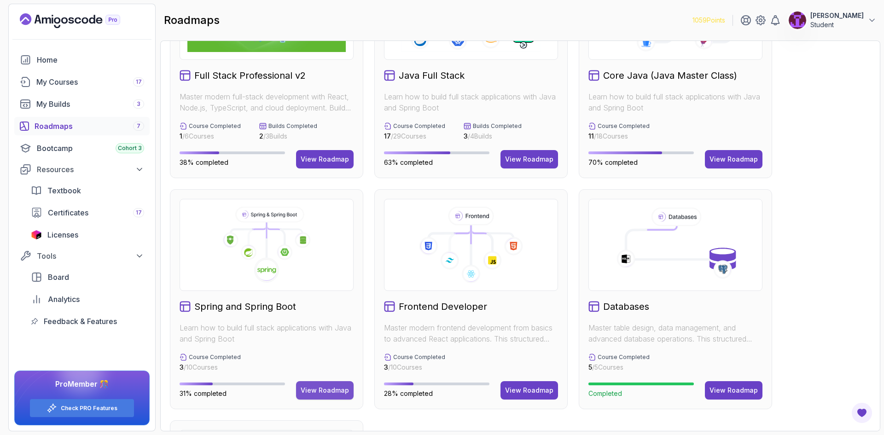
click at [336, 389] on div "View Roadmap" at bounding box center [325, 390] width 48 height 9
